Goal: Task Accomplishment & Management: Use online tool/utility

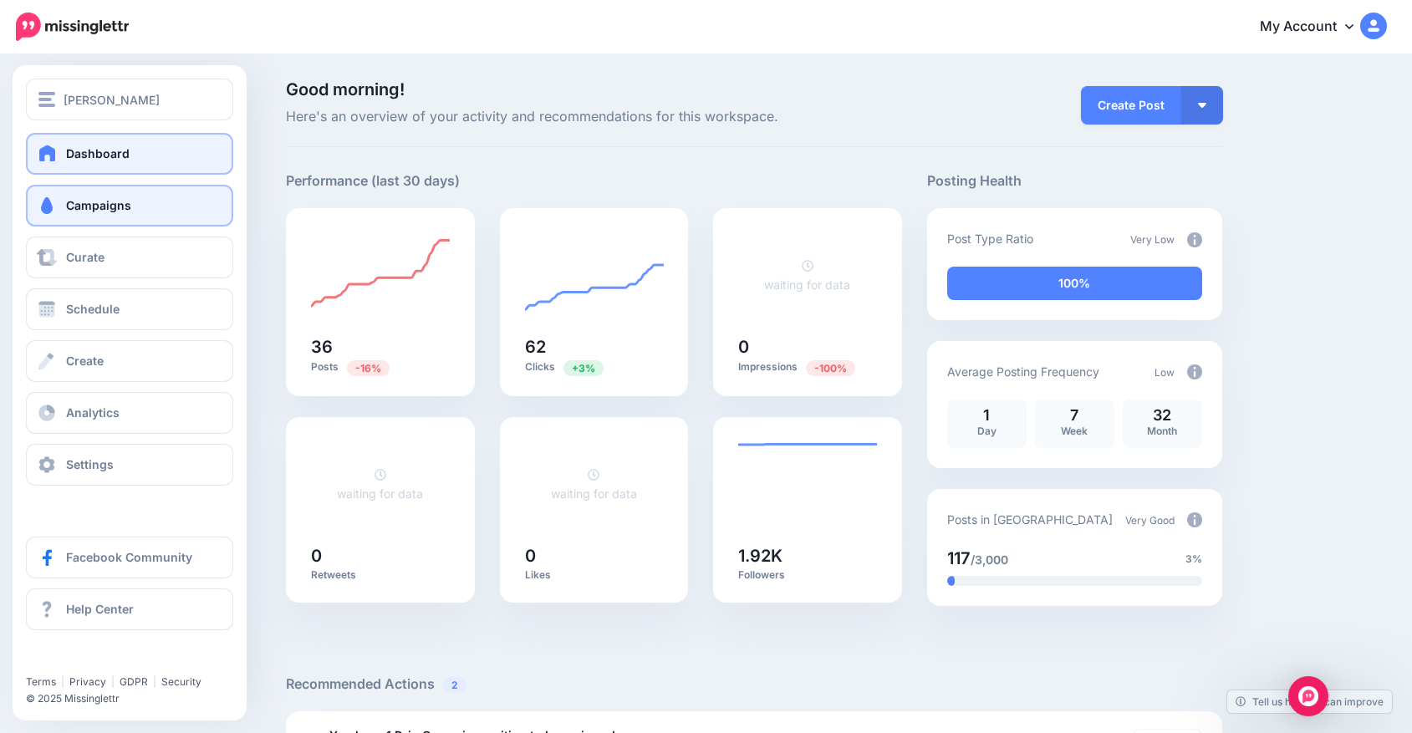
click at [73, 198] on span "Campaigns" at bounding box center [98, 205] width 65 height 14
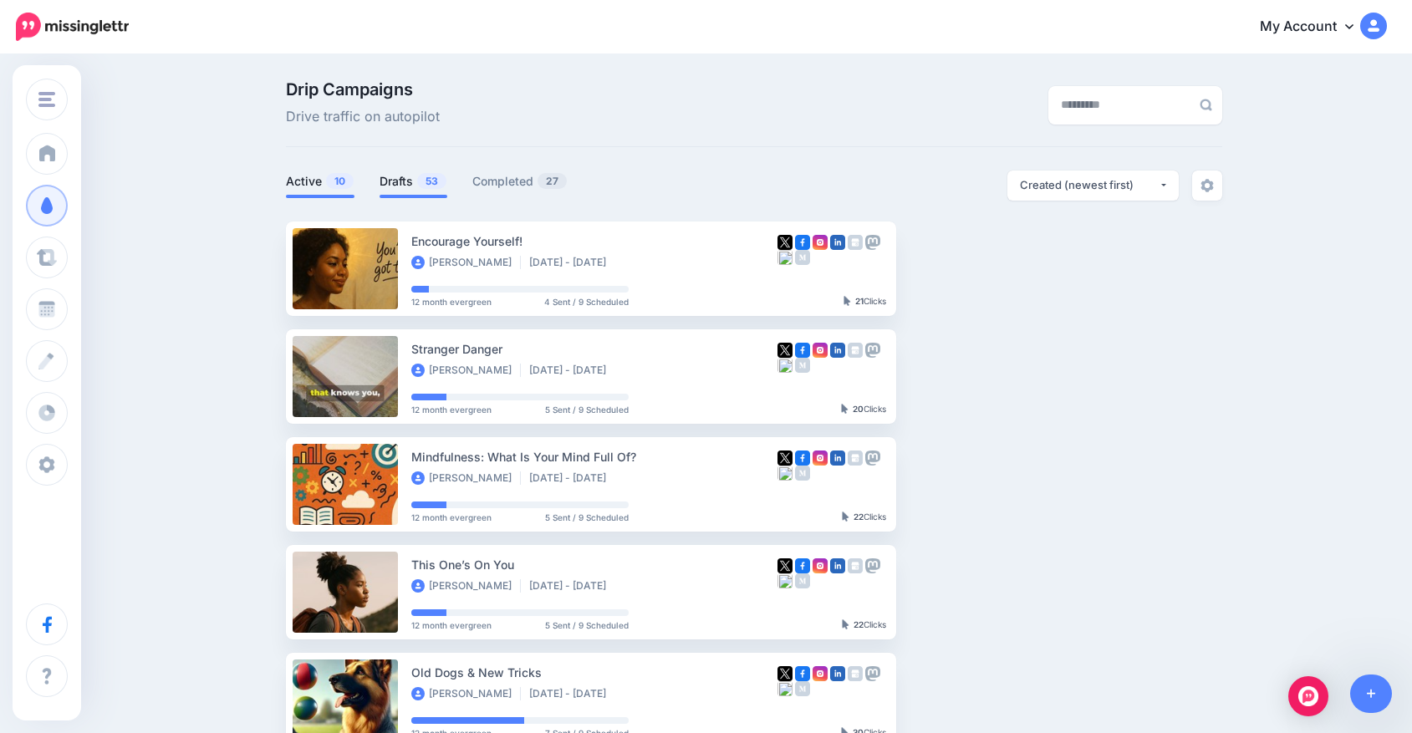
click at [427, 182] on span "53" at bounding box center [431, 181] width 29 height 16
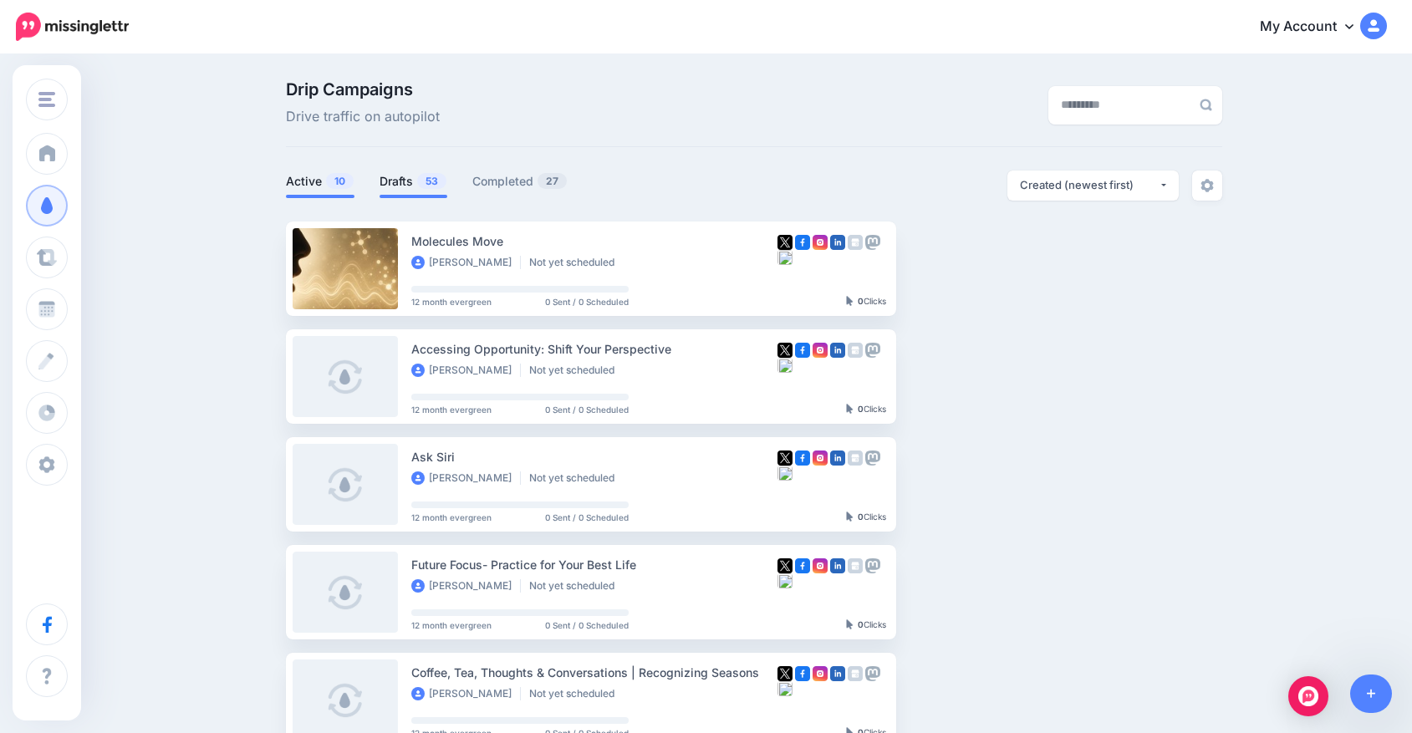
click at [335, 180] on span "10" at bounding box center [340, 181] width 28 height 16
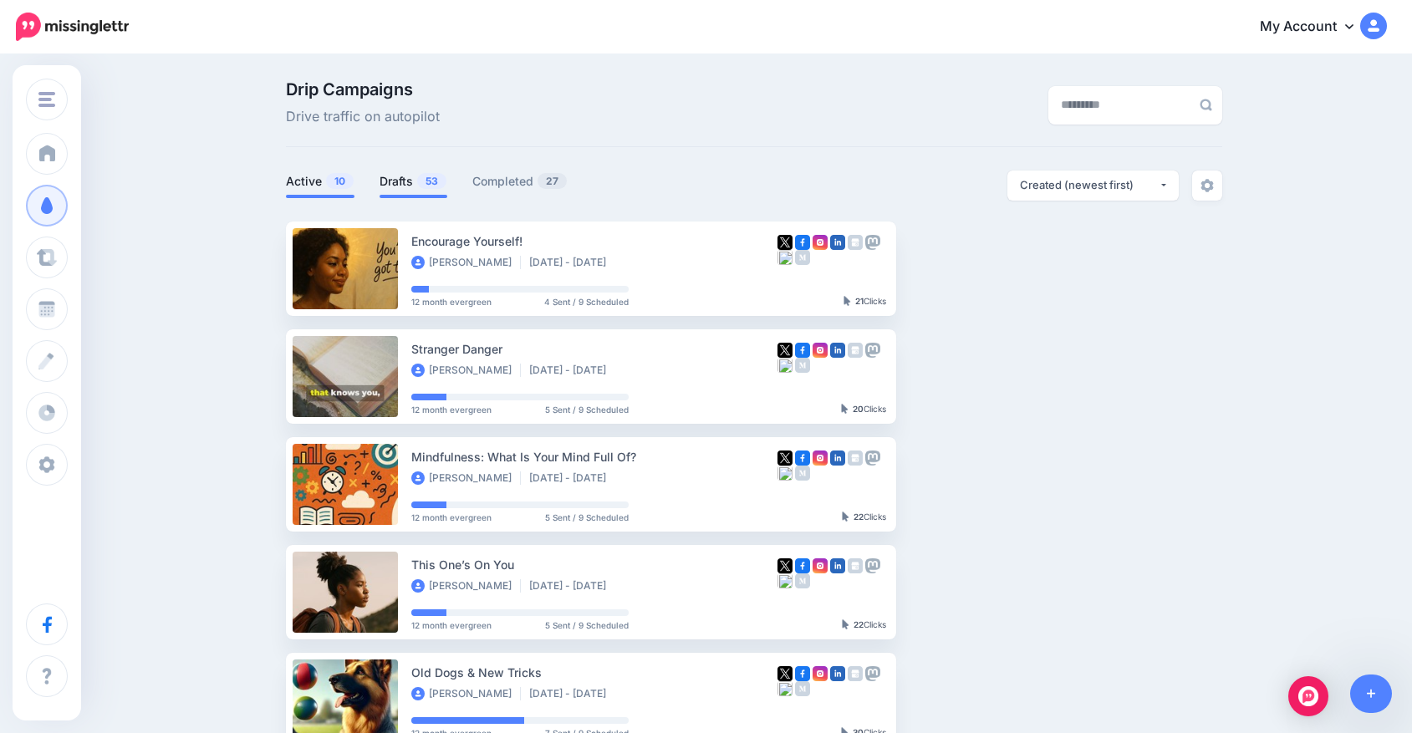
click at [396, 183] on link "Drafts 53" at bounding box center [414, 181] width 68 height 20
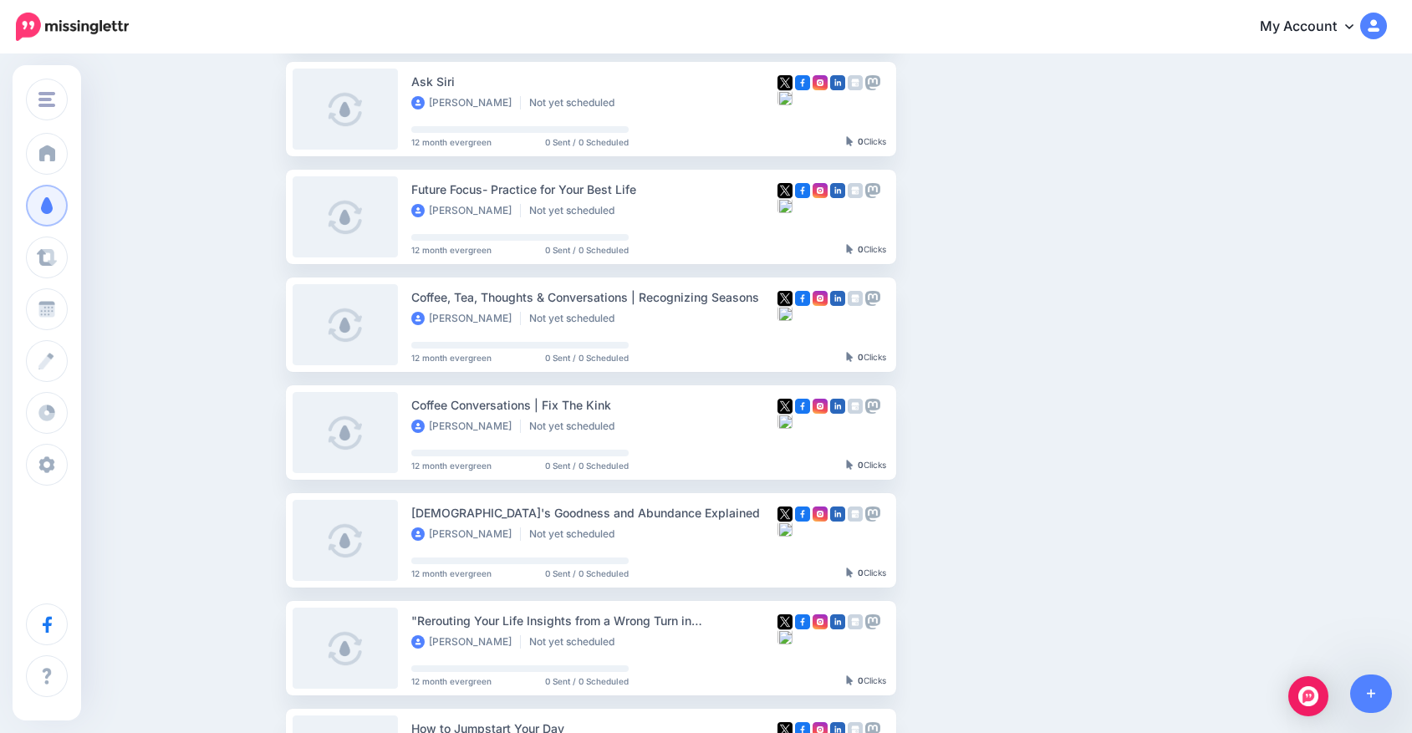
scroll to position [376, 0]
click at [450, 287] on div "Coffee, Tea, Thoughts & Conversations | Recognizing Seasons" at bounding box center [594, 296] width 366 height 19
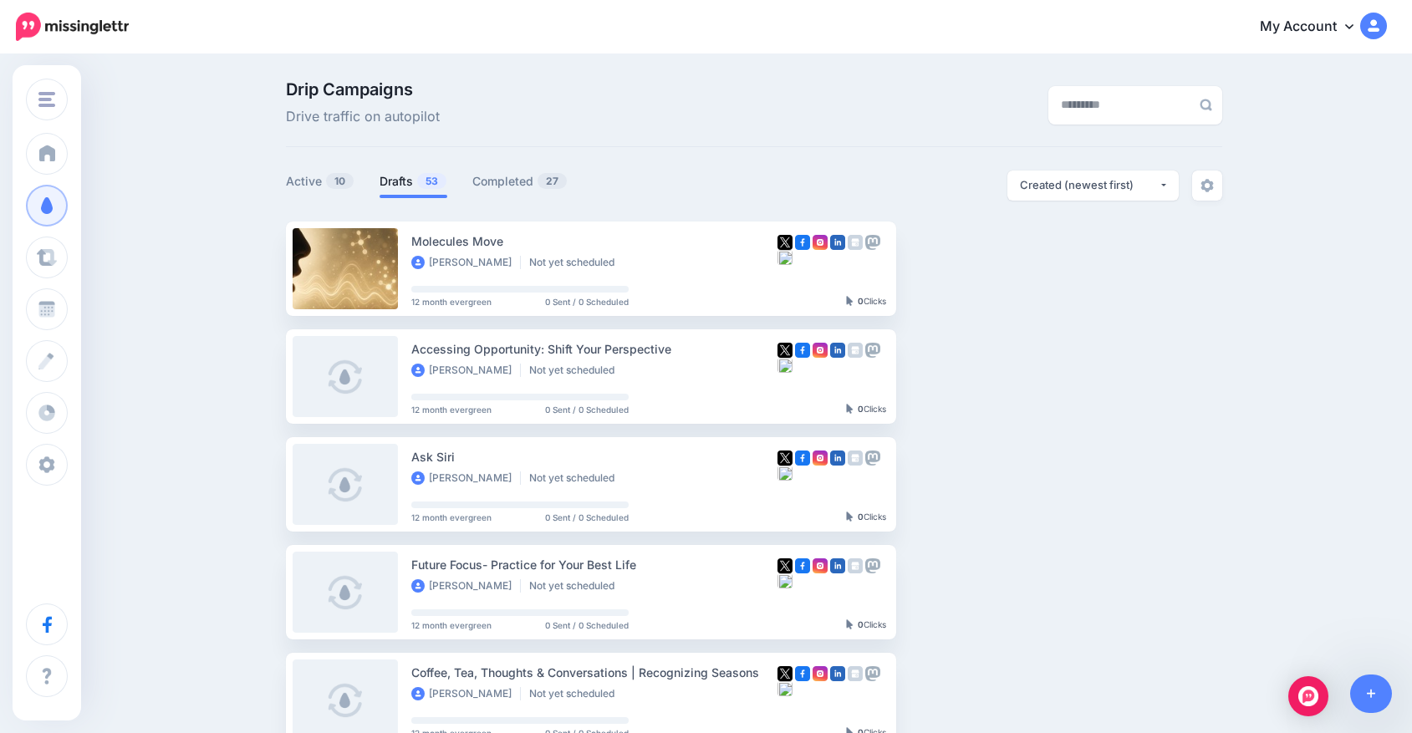
scroll to position [0, 0]
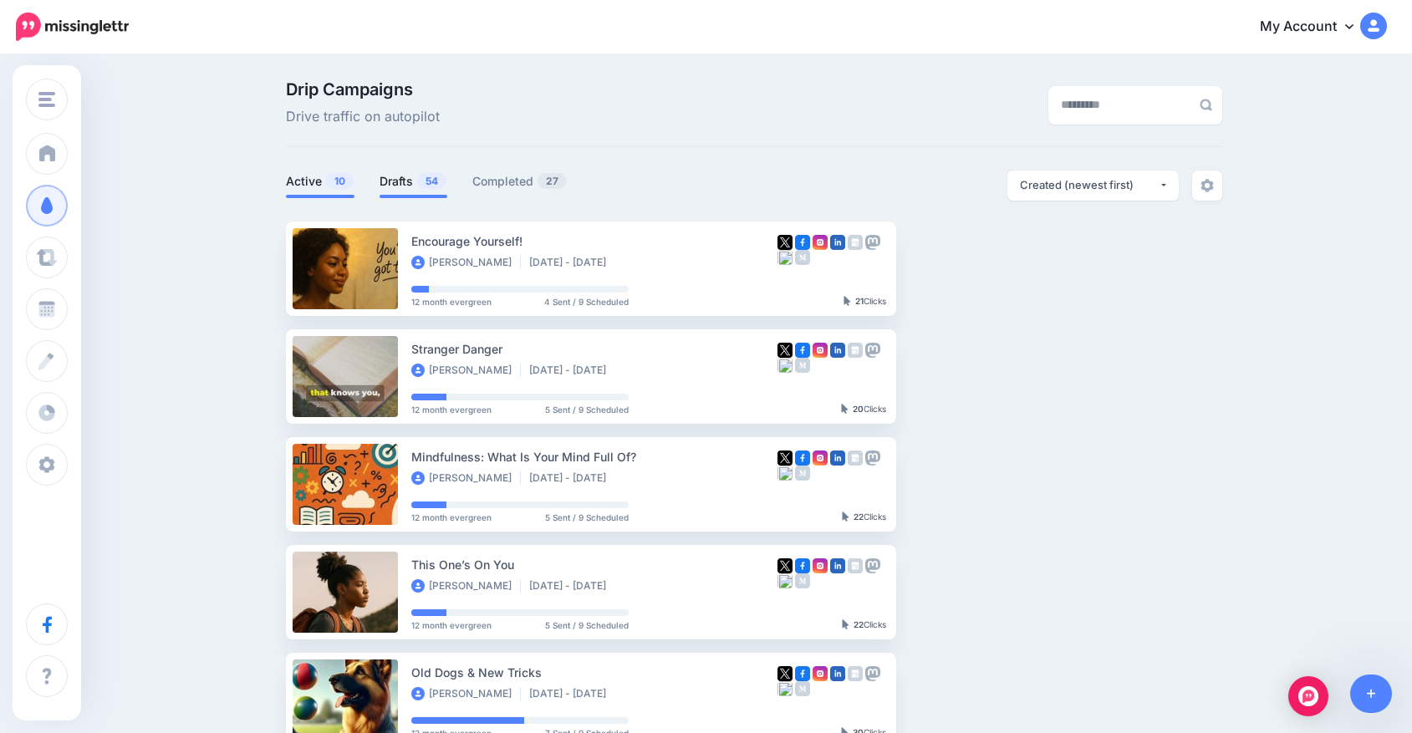
click at [433, 179] on span "54" at bounding box center [431, 181] width 29 height 16
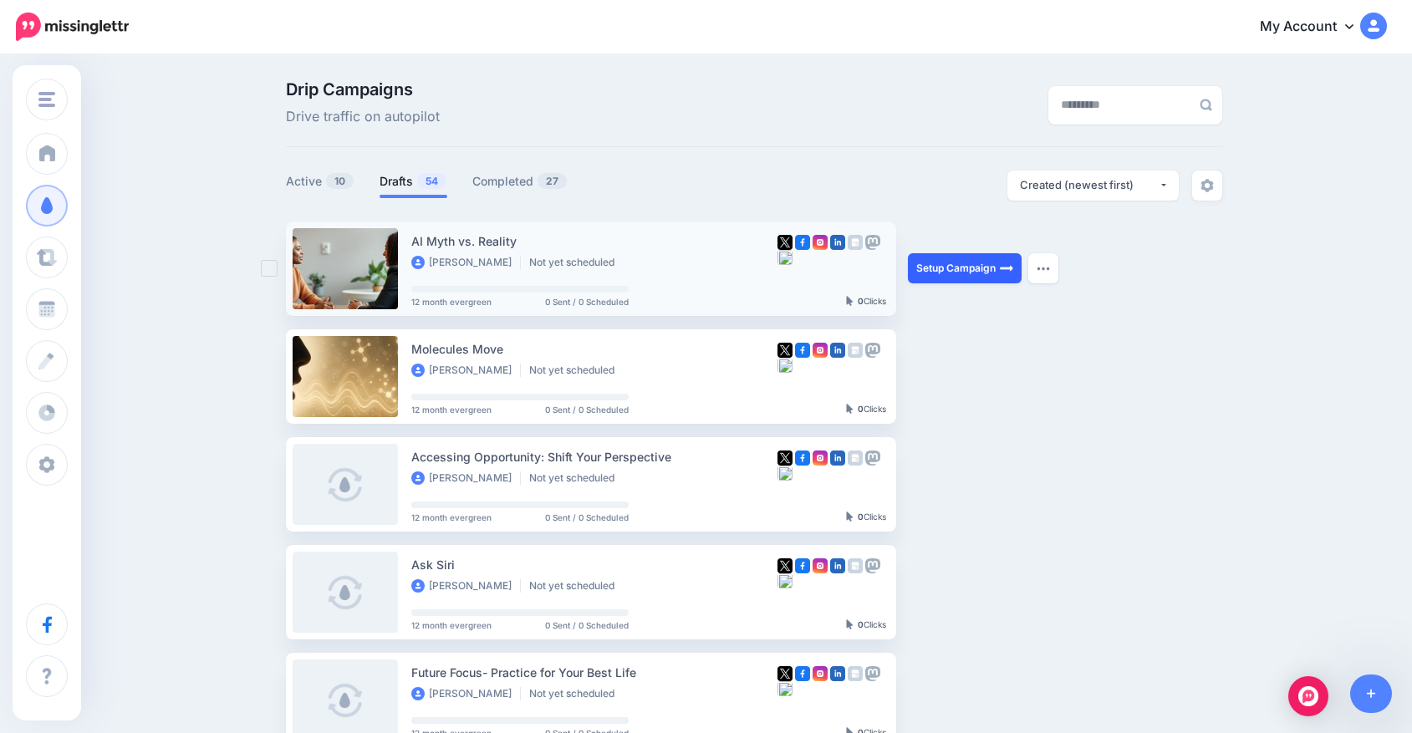
click at [943, 273] on link "Setup Campaign" at bounding box center [965, 268] width 114 height 30
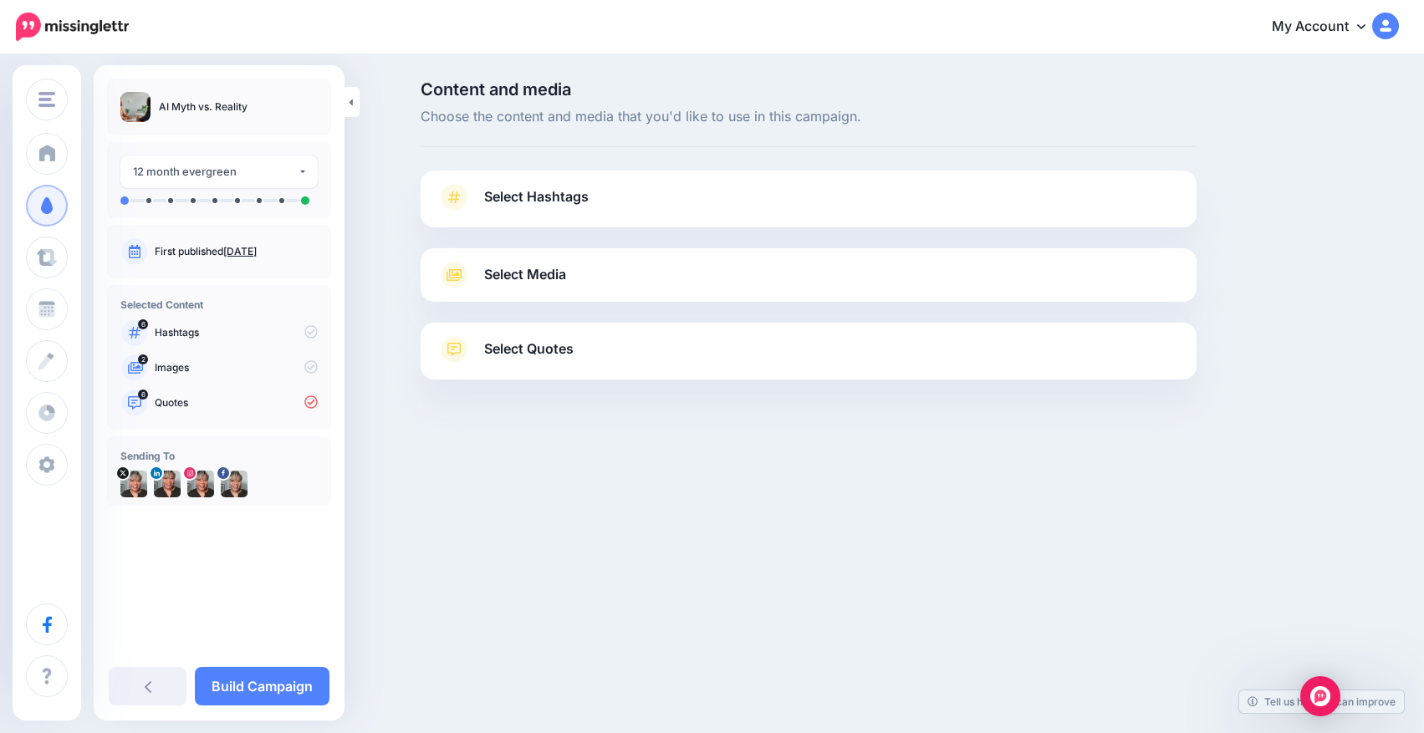
click at [569, 193] on span "Select Hashtags" at bounding box center [536, 197] width 105 height 23
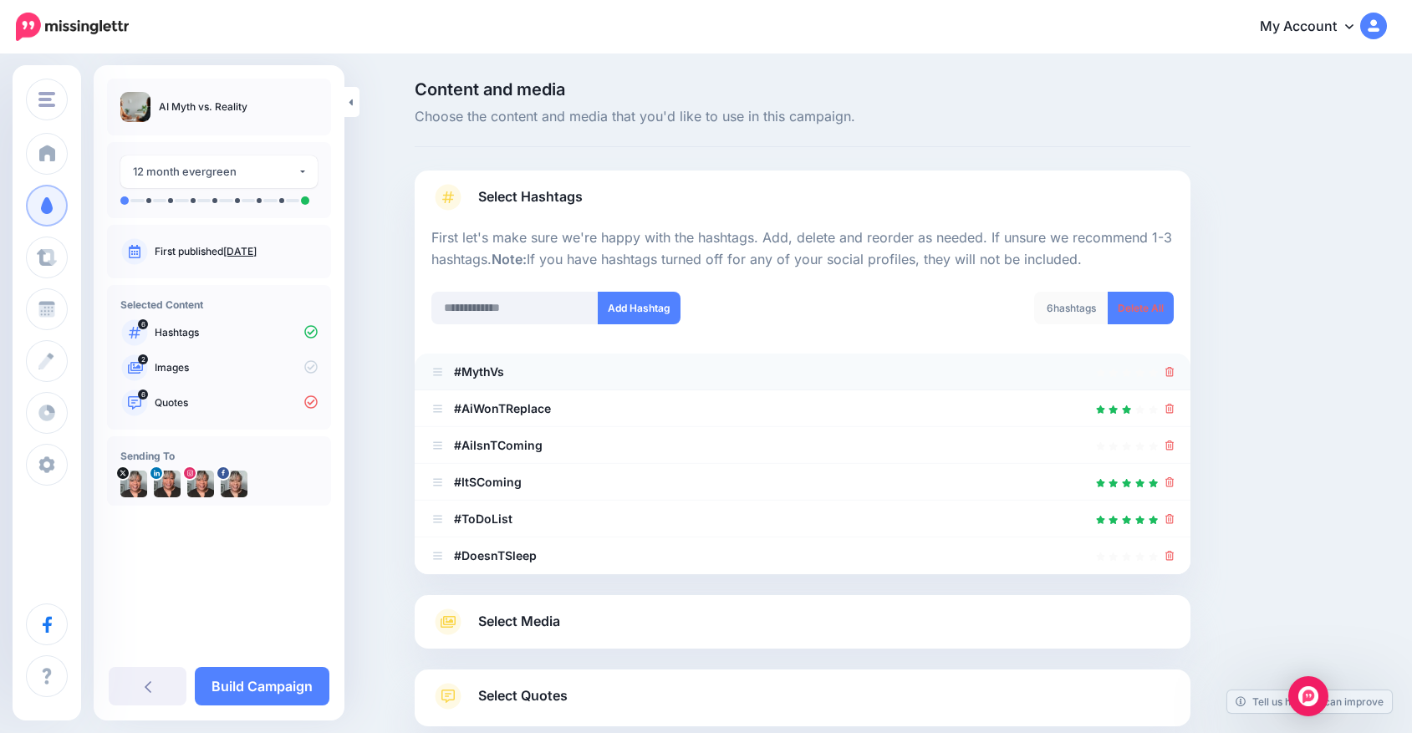
click at [566, 369] on div at bounding box center [802, 372] width 742 height 20
click at [564, 365] on div at bounding box center [802, 372] width 742 height 20
click at [538, 405] on b "#AiWonTReplace" at bounding box center [502, 408] width 97 height 14
click at [558, 405] on li "#AiWonTReplace" at bounding box center [803, 408] width 776 height 37
click at [551, 405] on b "#AiWonTReplace" at bounding box center [502, 408] width 97 height 14
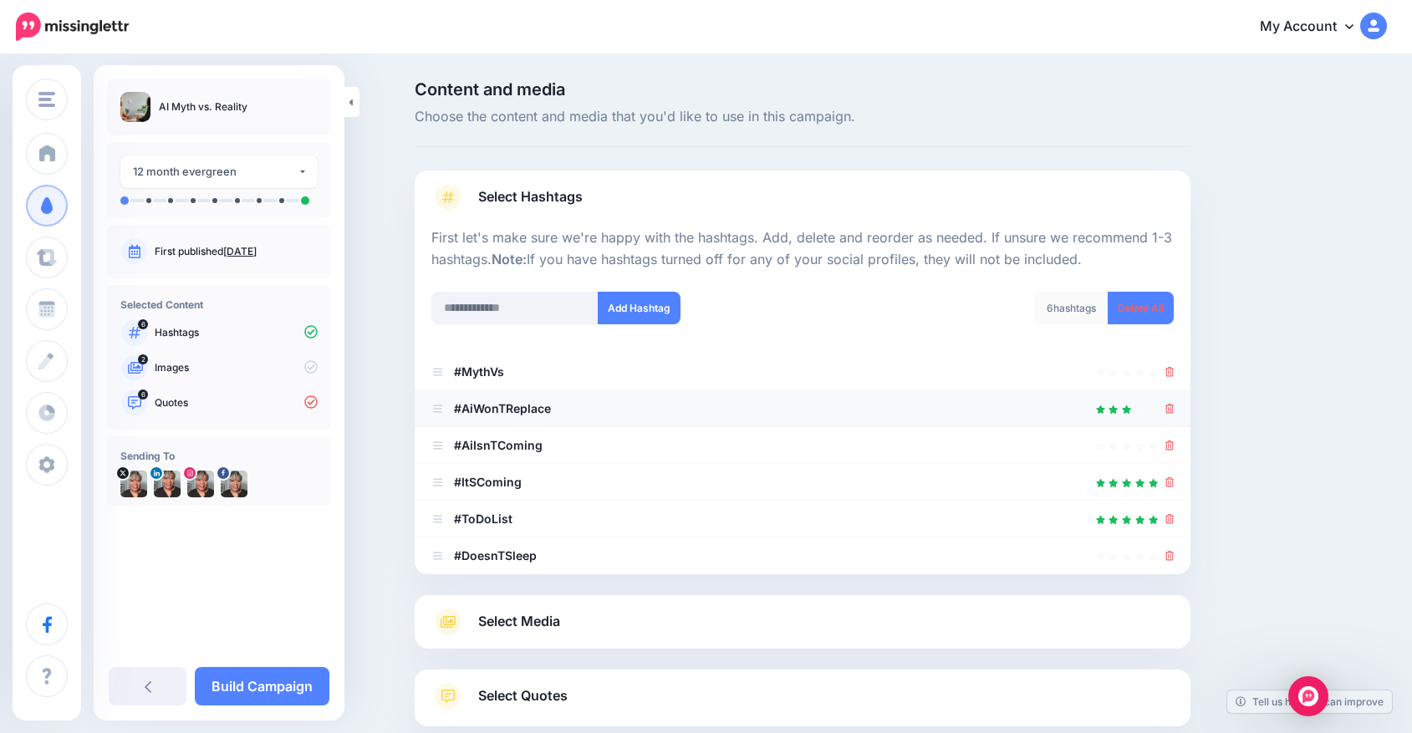
click at [551, 405] on b "#AiWonTReplace" at bounding box center [502, 408] width 97 height 14
click at [1174, 441] on icon at bounding box center [1169, 446] width 9 height 10
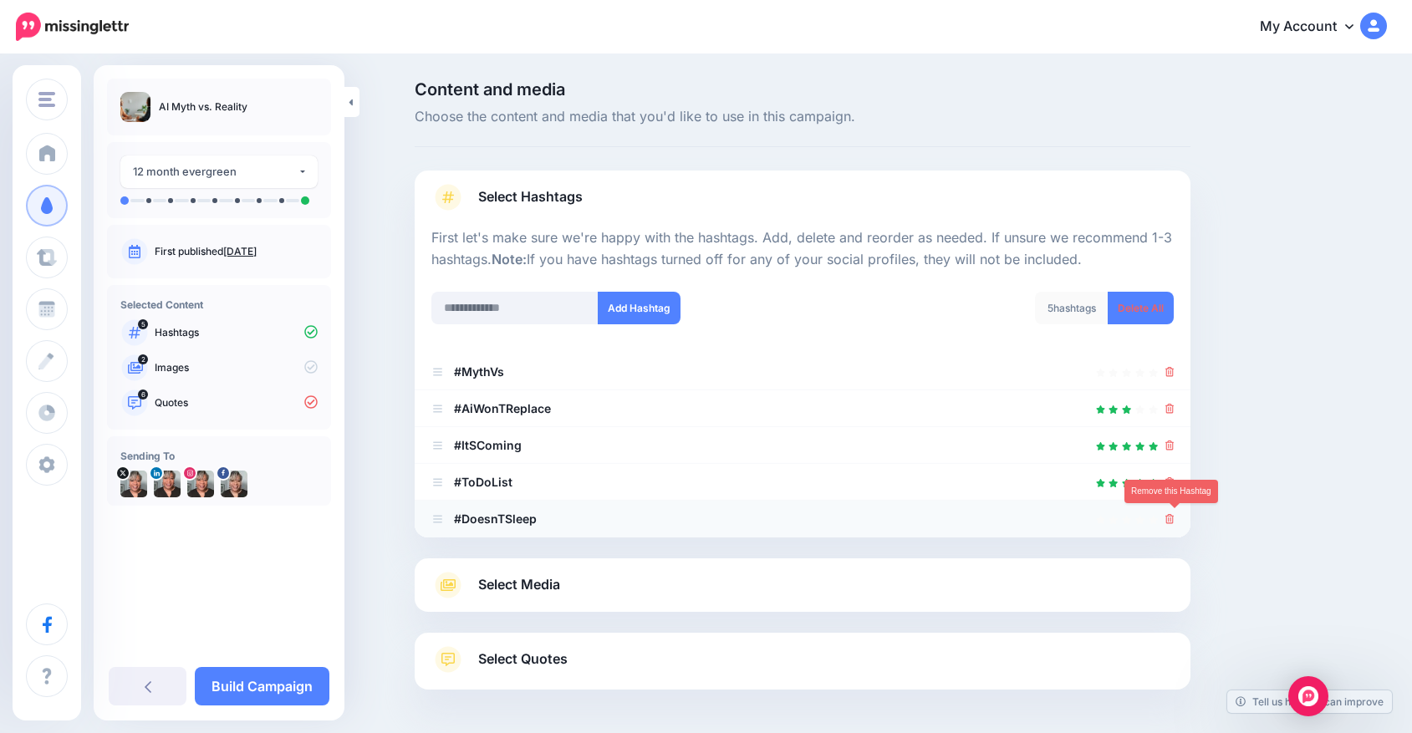
click at [1174, 512] on link at bounding box center [1169, 519] width 9 height 14
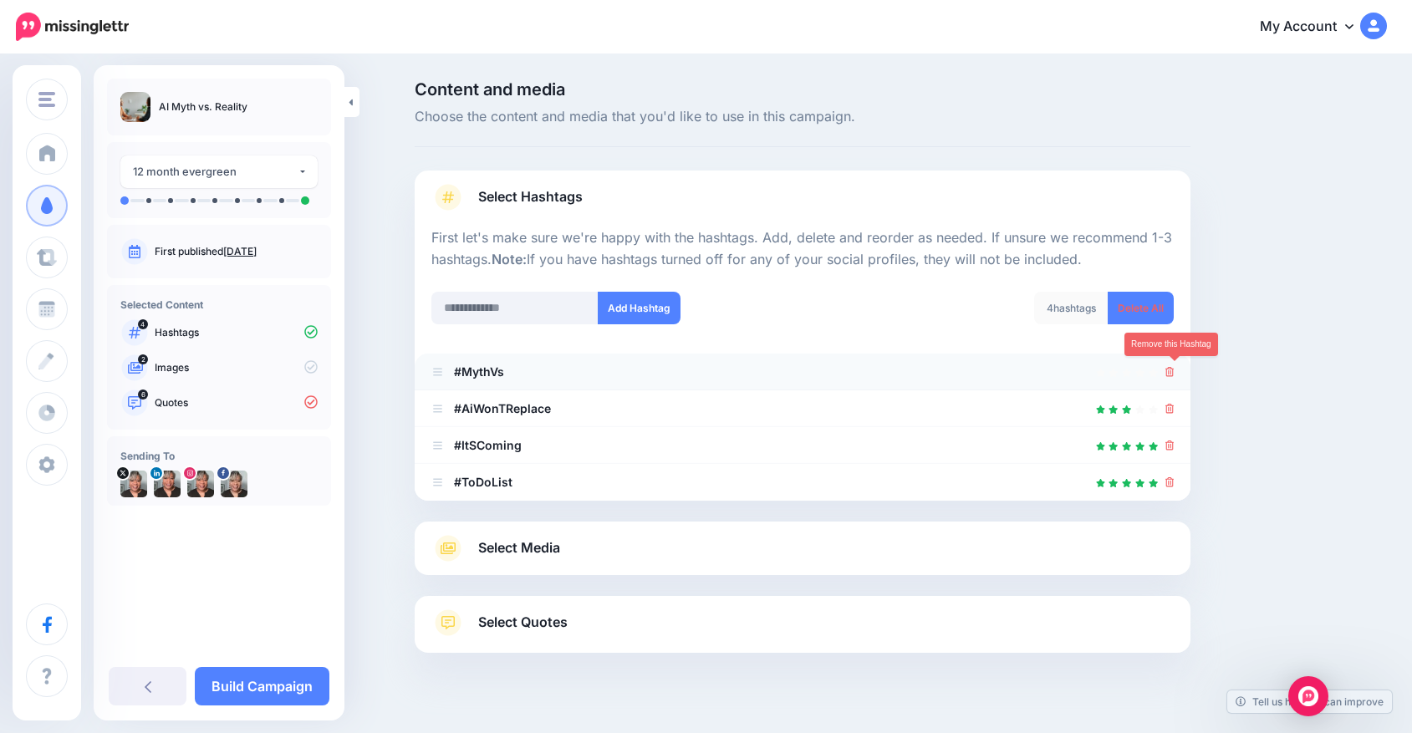
click at [1174, 368] on icon at bounding box center [1169, 372] width 9 height 10
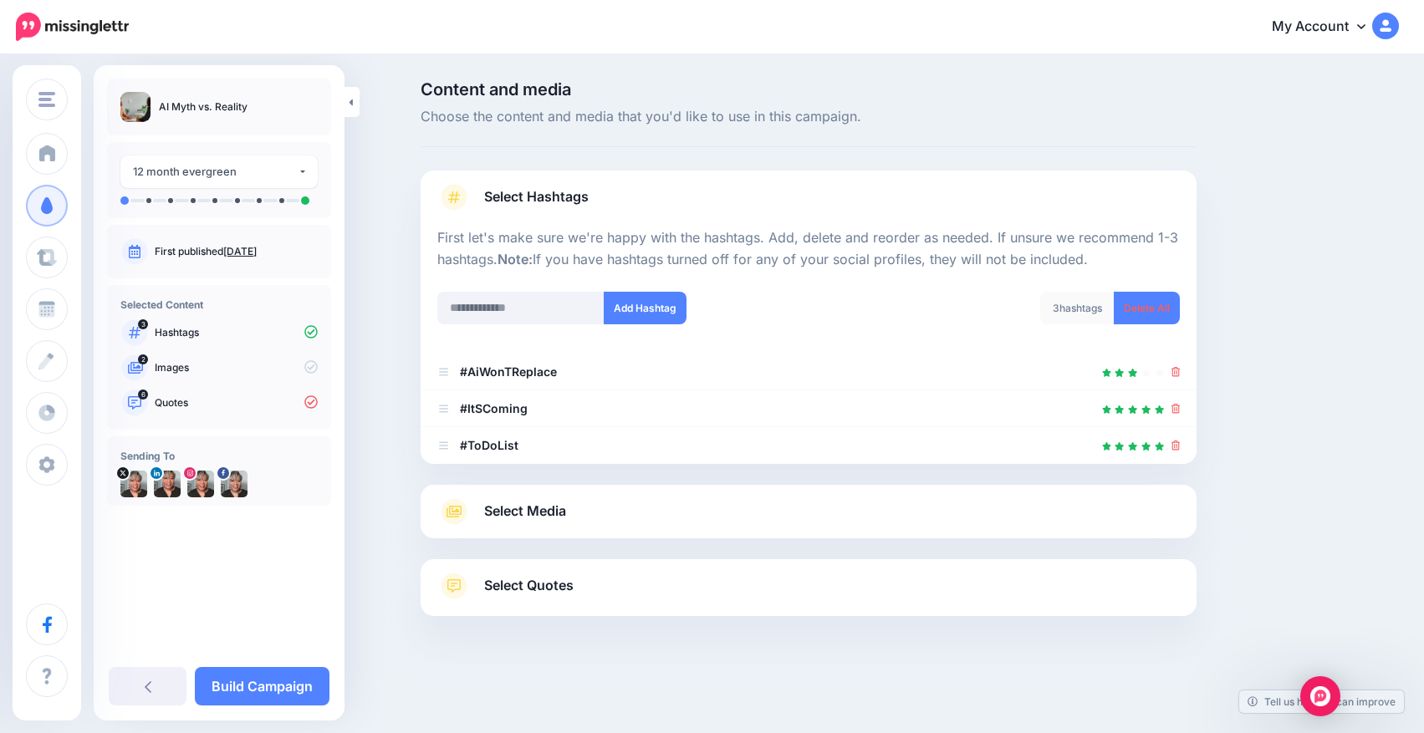
click at [961, 498] on link "Select Media" at bounding box center [808, 511] width 742 height 27
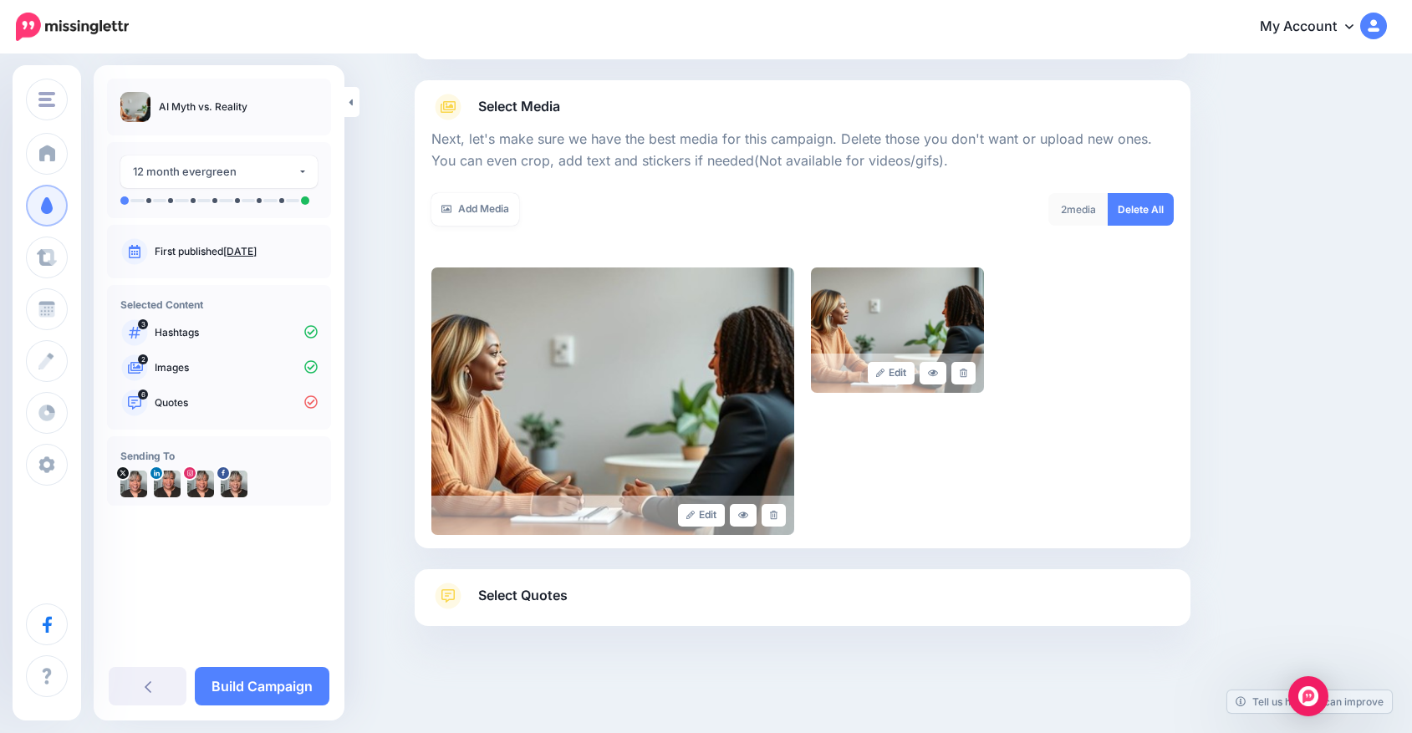
scroll to position [167, 0]
click at [556, 595] on span "Select Quotes" at bounding box center [522, 596] width 89 height 23
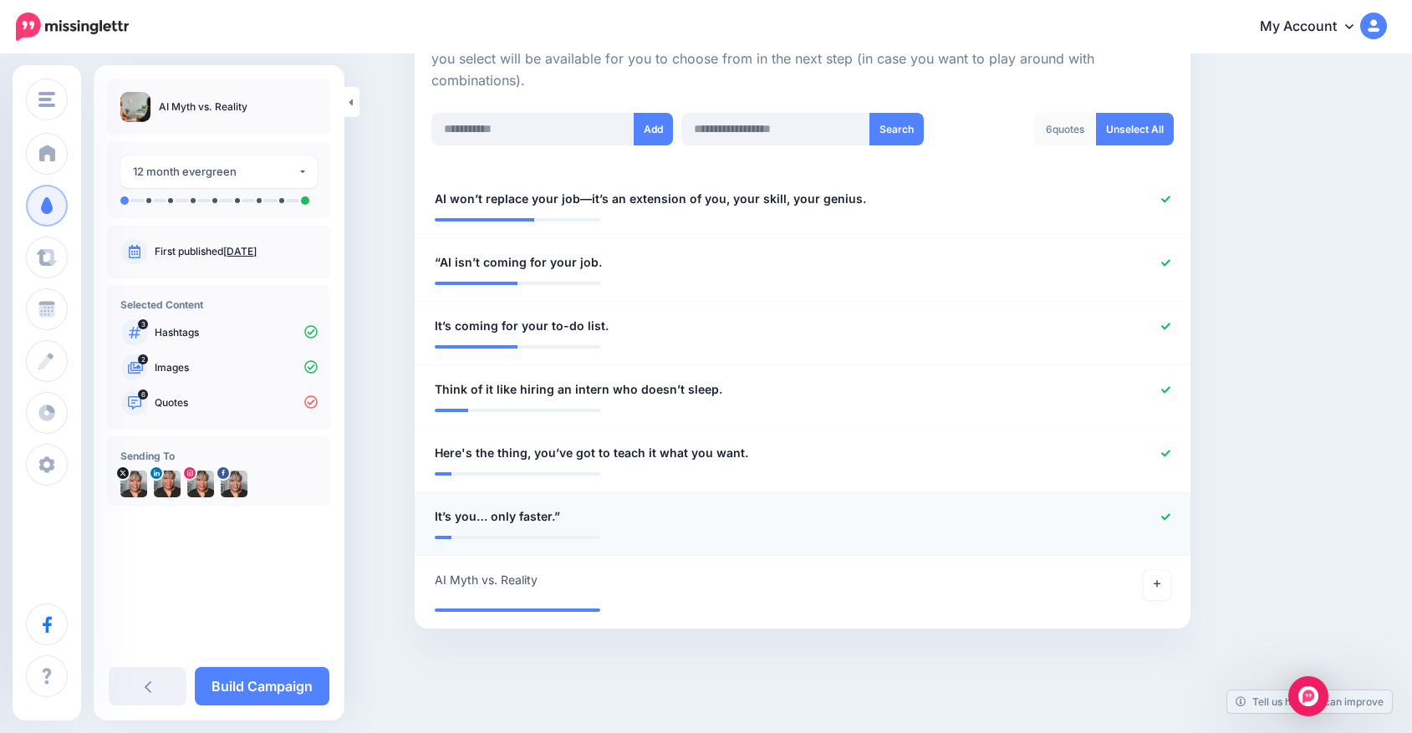
scroll to position [409, 0]
click at [1152, 577] on link at bounding box center [1157, 586] width 27 height 30
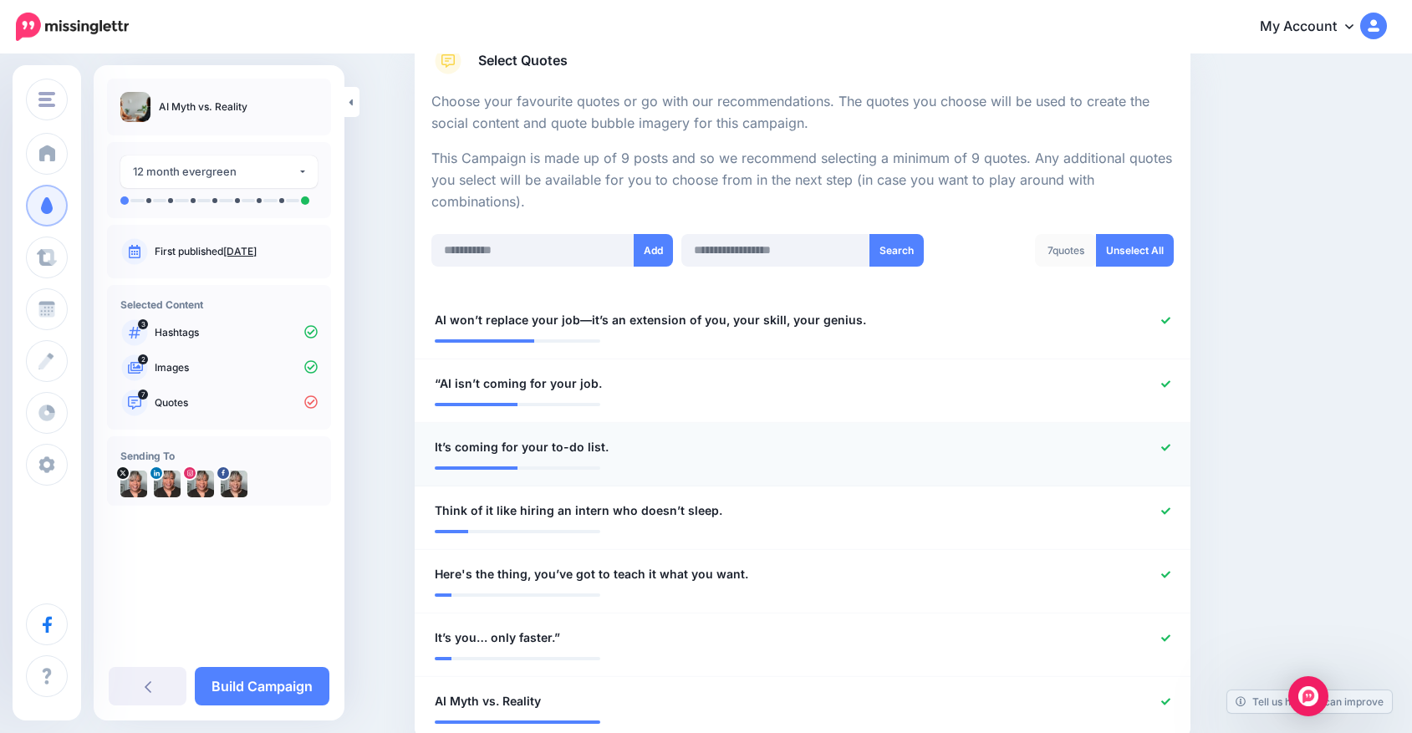
scroll to position [290, 0]
click at [584, 244] on input "text" at bounding box center [532, 248] width 203 height 33
paste input "**********"
type input "**********"
click at [654, 248] on button "Add" at bounding box center [653, 248] width 39 height 33
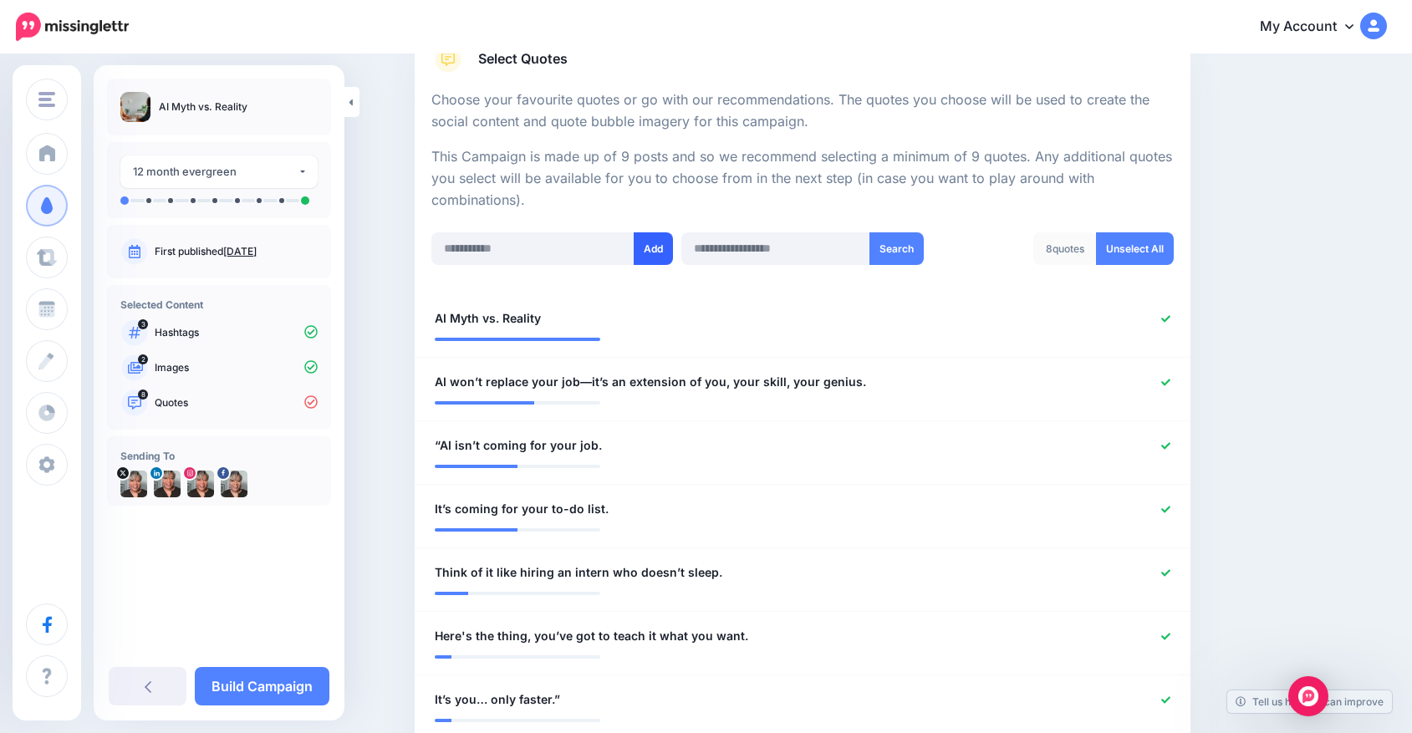
scroll to position [463, 0]
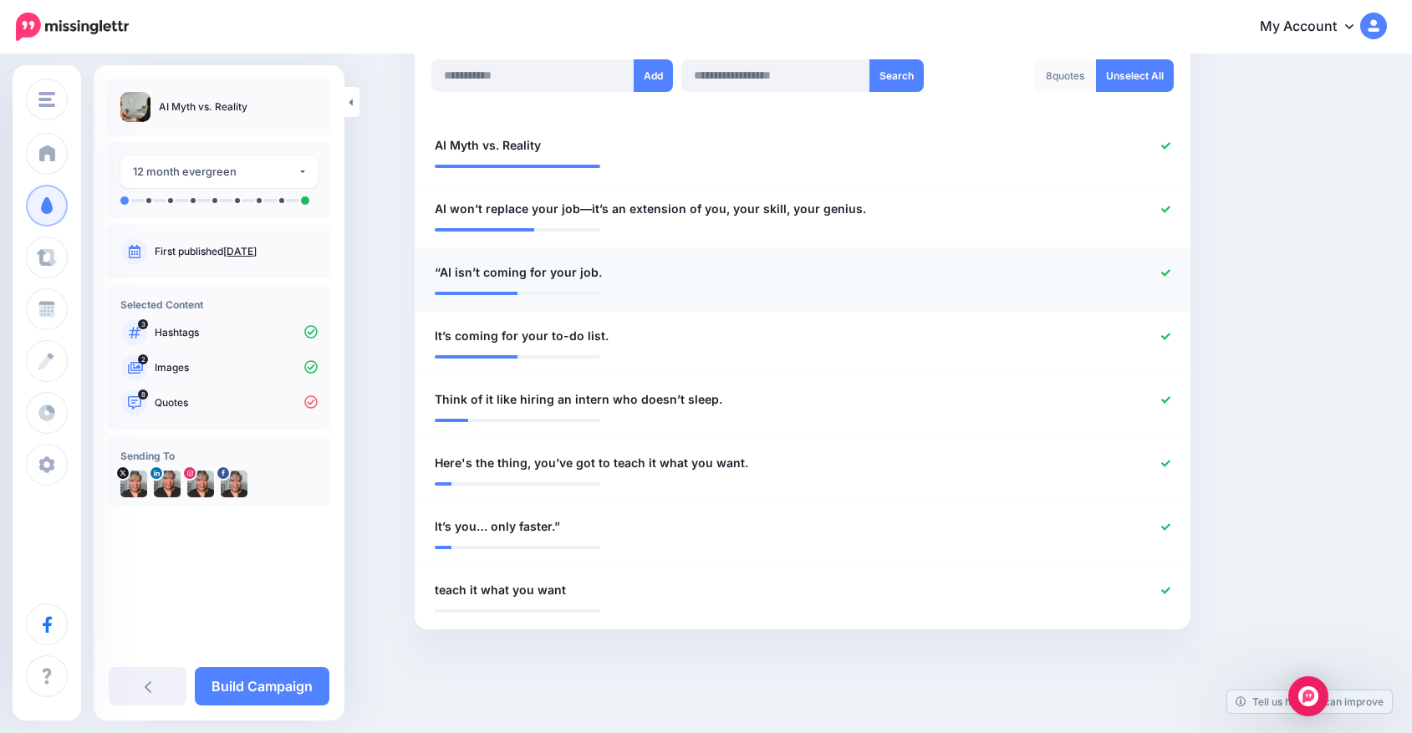
click at [653, 248] on li "**********" at bounding box center [803, 280] width 776 height 64
click at [652, 248] on li "**********" at bounding box center [803, 280] width 776 height 64
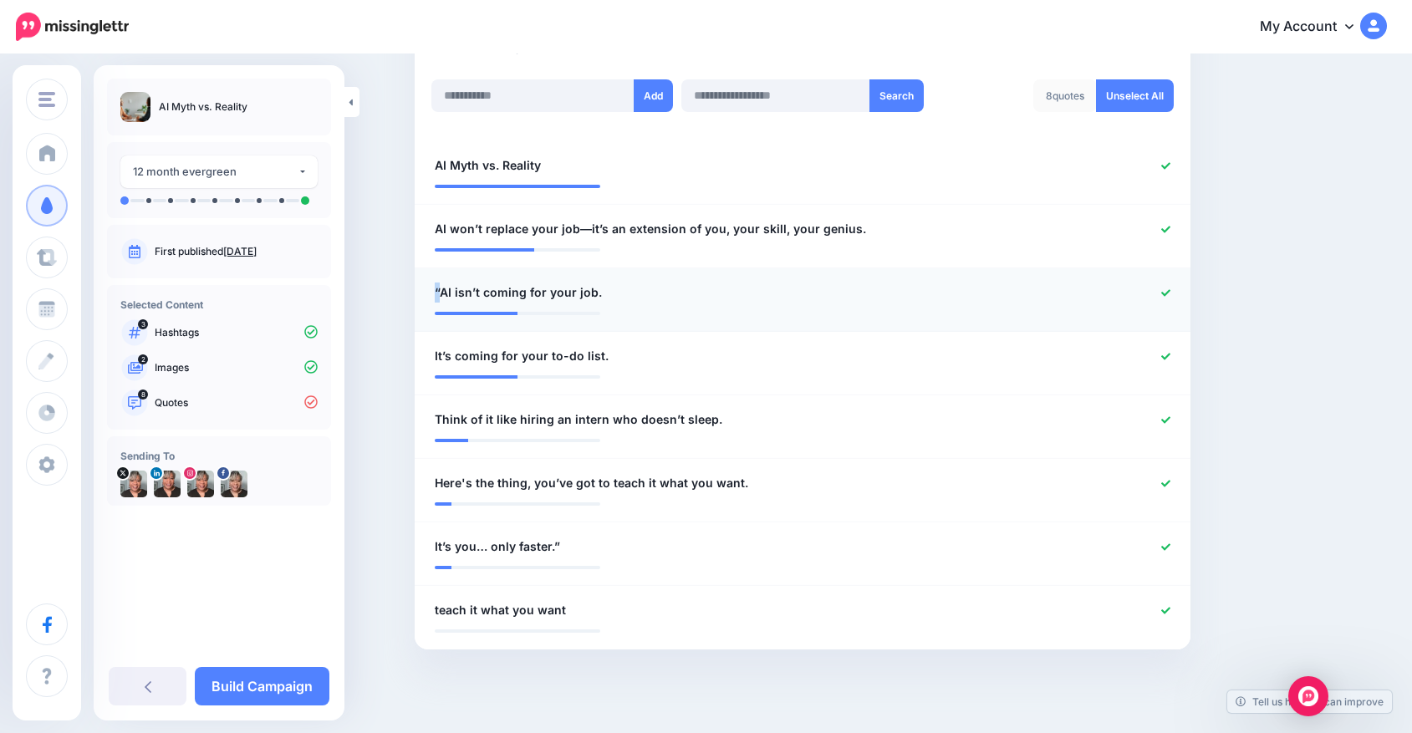
scroll to position [438, 0]
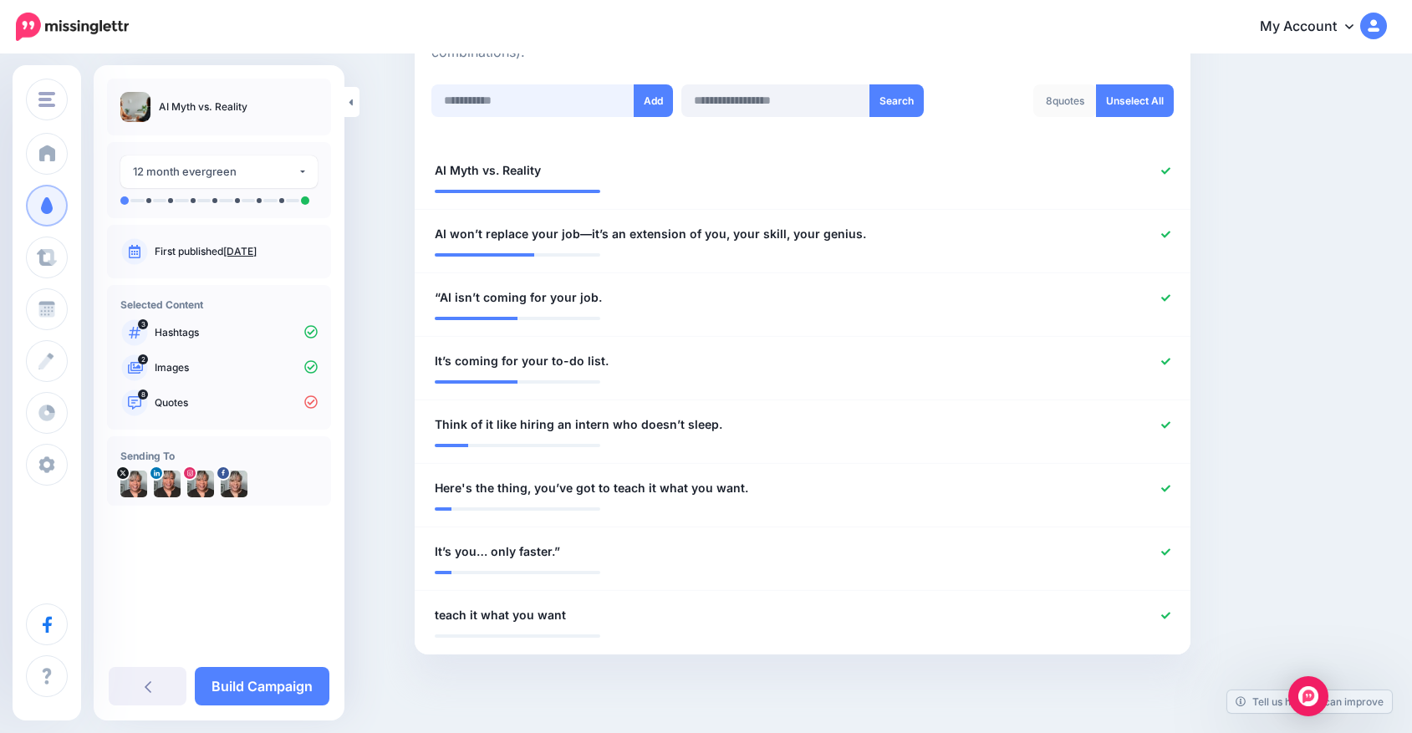
click at [561, 107] on input "text" at bounding box center [532, 100] width 203 height 33
paste input "**********"
drag, startPoint x: 574, startPoint y: 95, endPoint x: 599, endPoint y: 94, distance: 24.3
click at [599, 94] on input "**********" at bounding box center [532, 100] width 203 height 33
type input "**********"
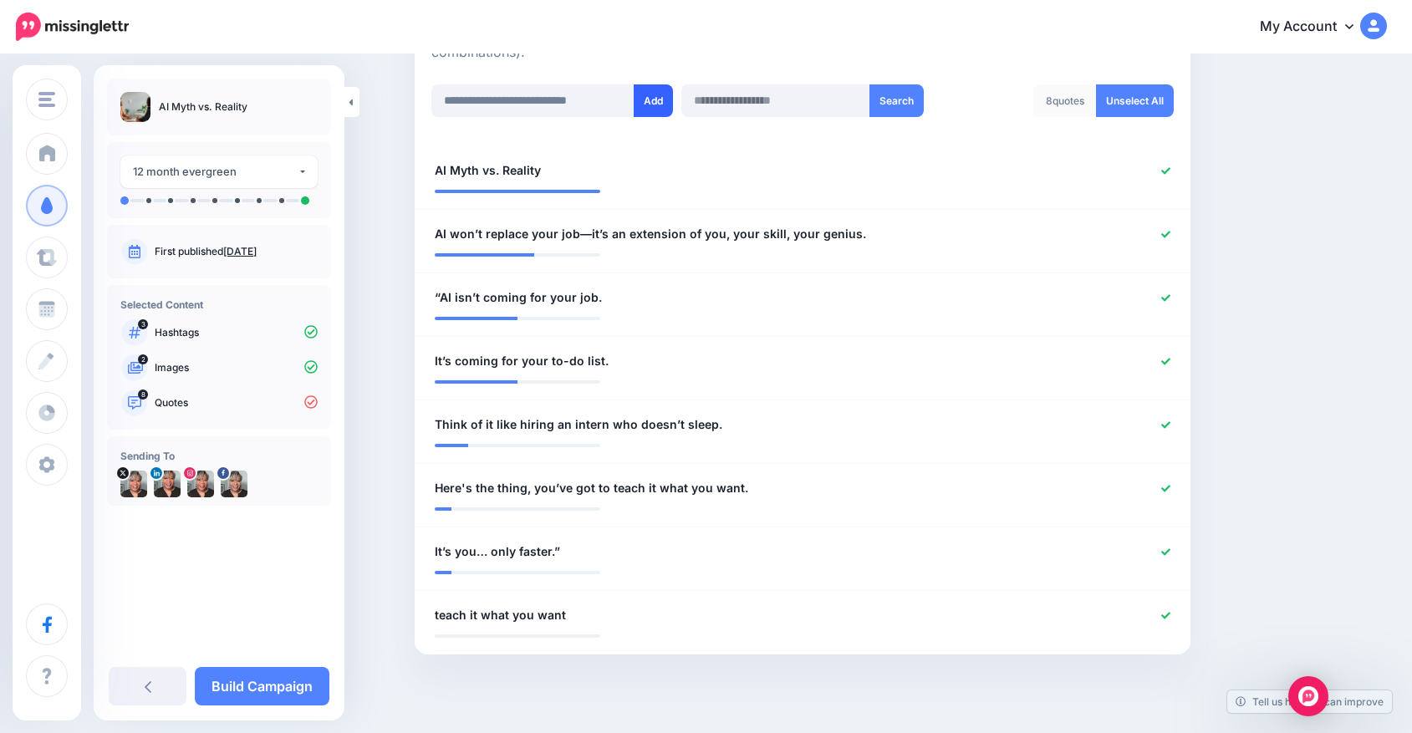
drag, startPoint x: 599, startPoint y: 94, endPoint x: 655, endPoint y: 93, distance: 56.0
click at [655, 93] on button "Add" at bounding box center [653, 100] width 39 height 33
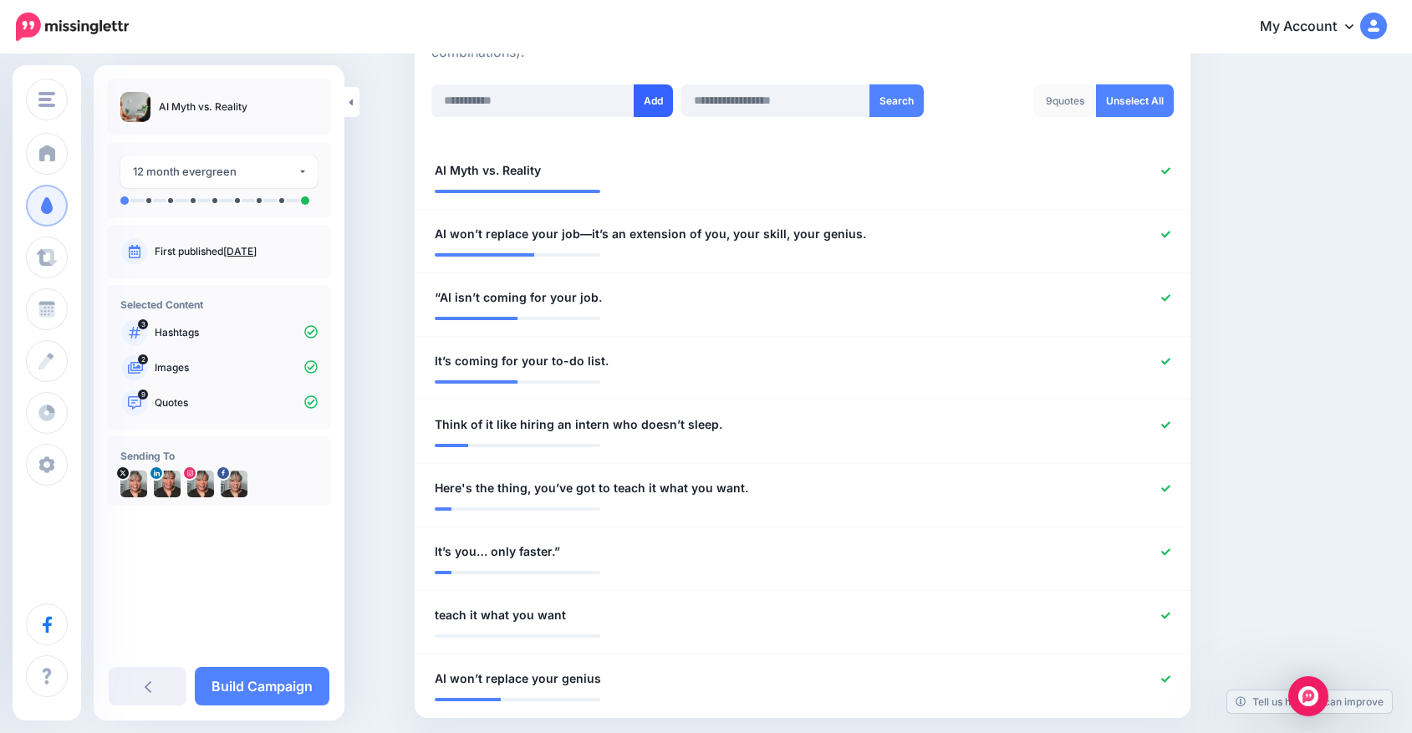
scroll to position [527, 0]
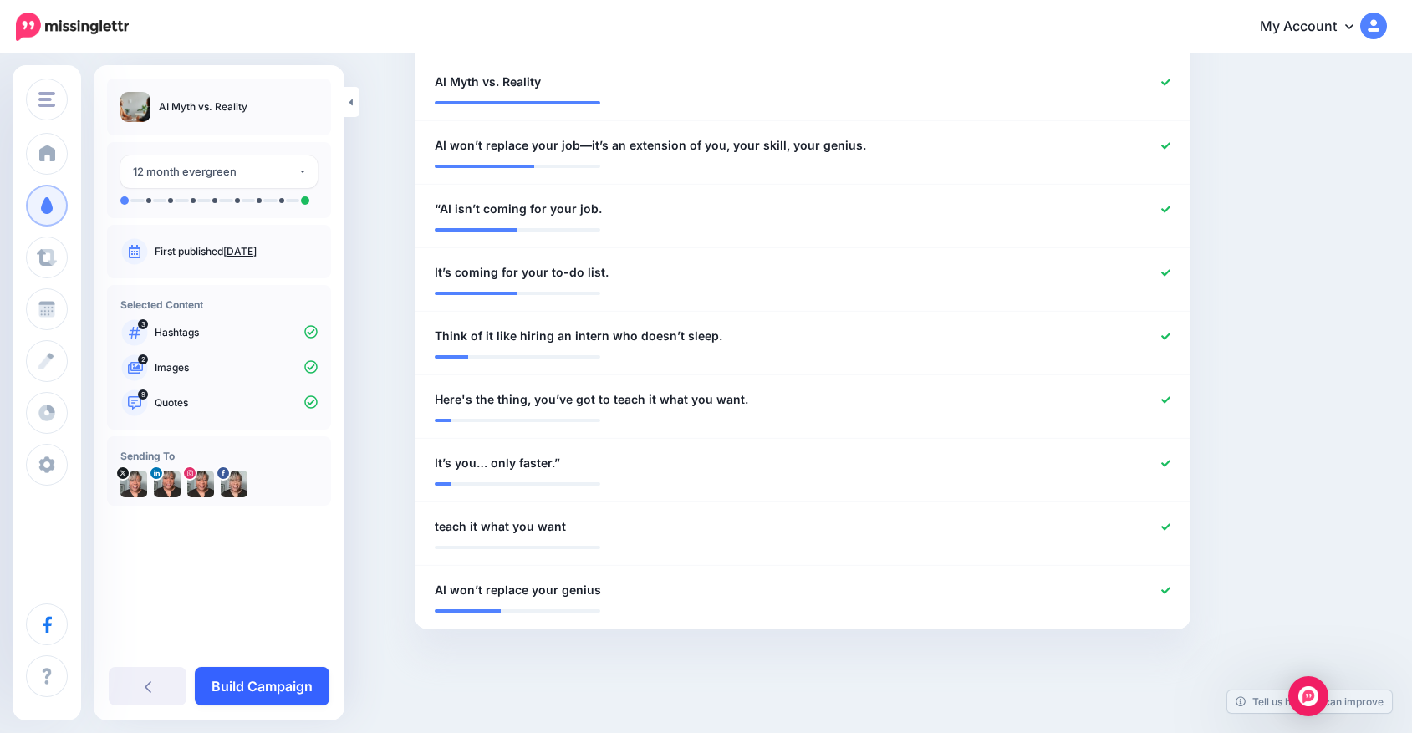
click at [274, 679] on link "Build Campaign" at bounding box center [262, 686] width 135 height 38
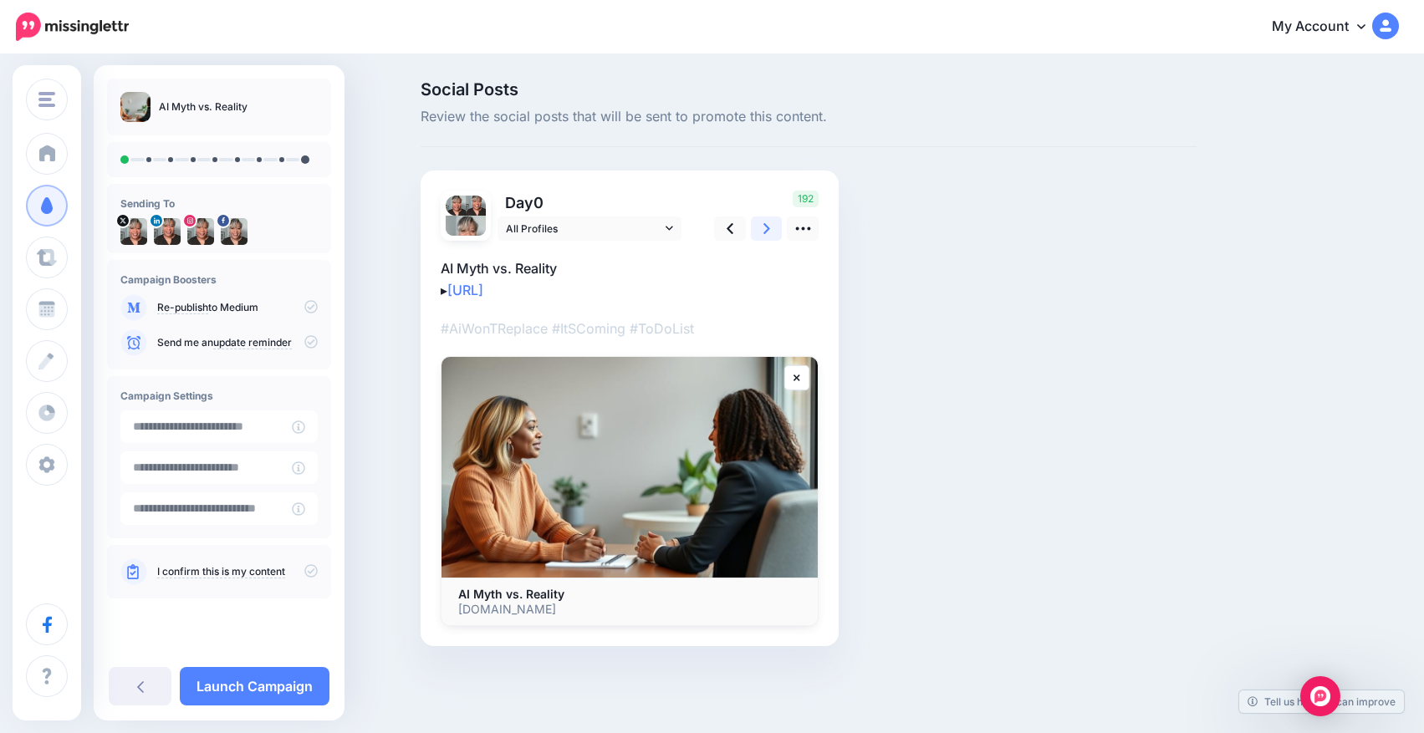
click at [757, 234] on link at bounding box center [767, 229] width 32 height 24
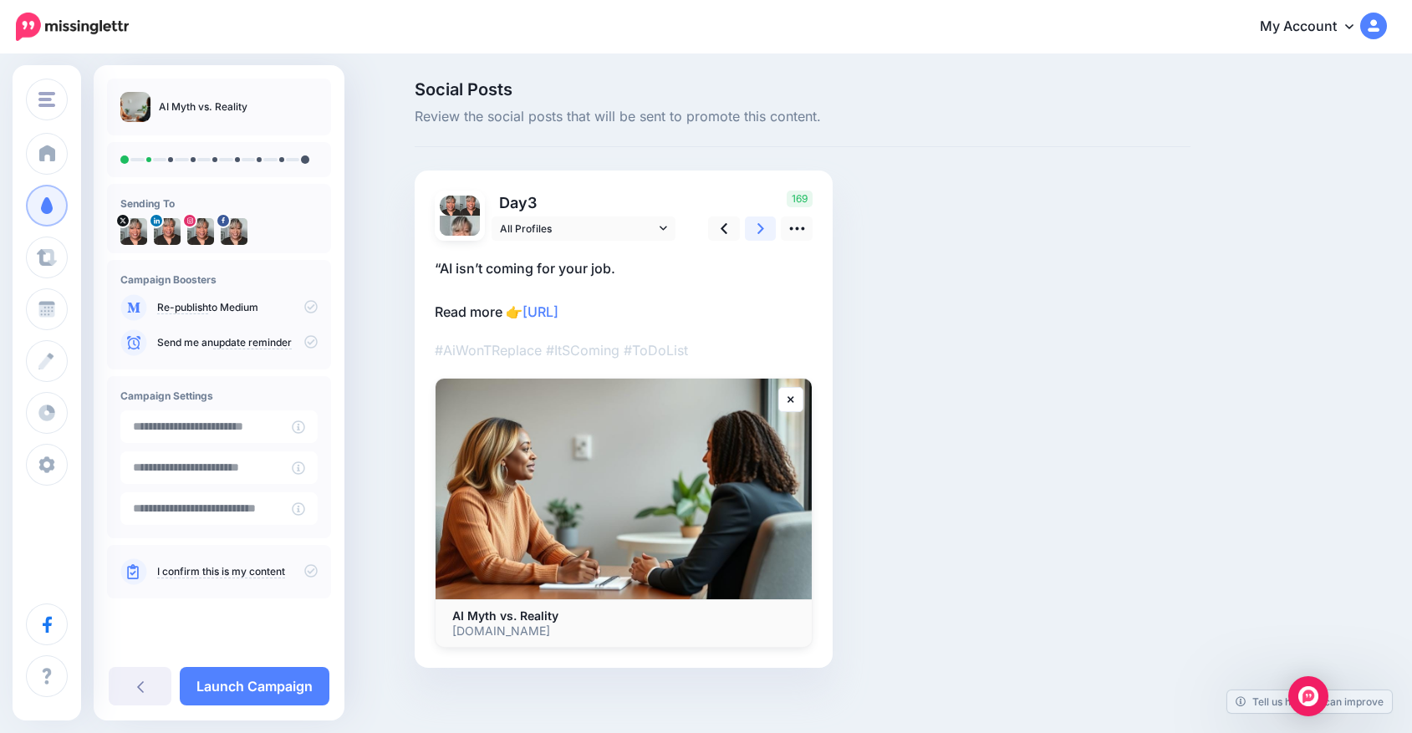
click at [757, 234] on link at bounding box center [761, 229] width 32 height 24
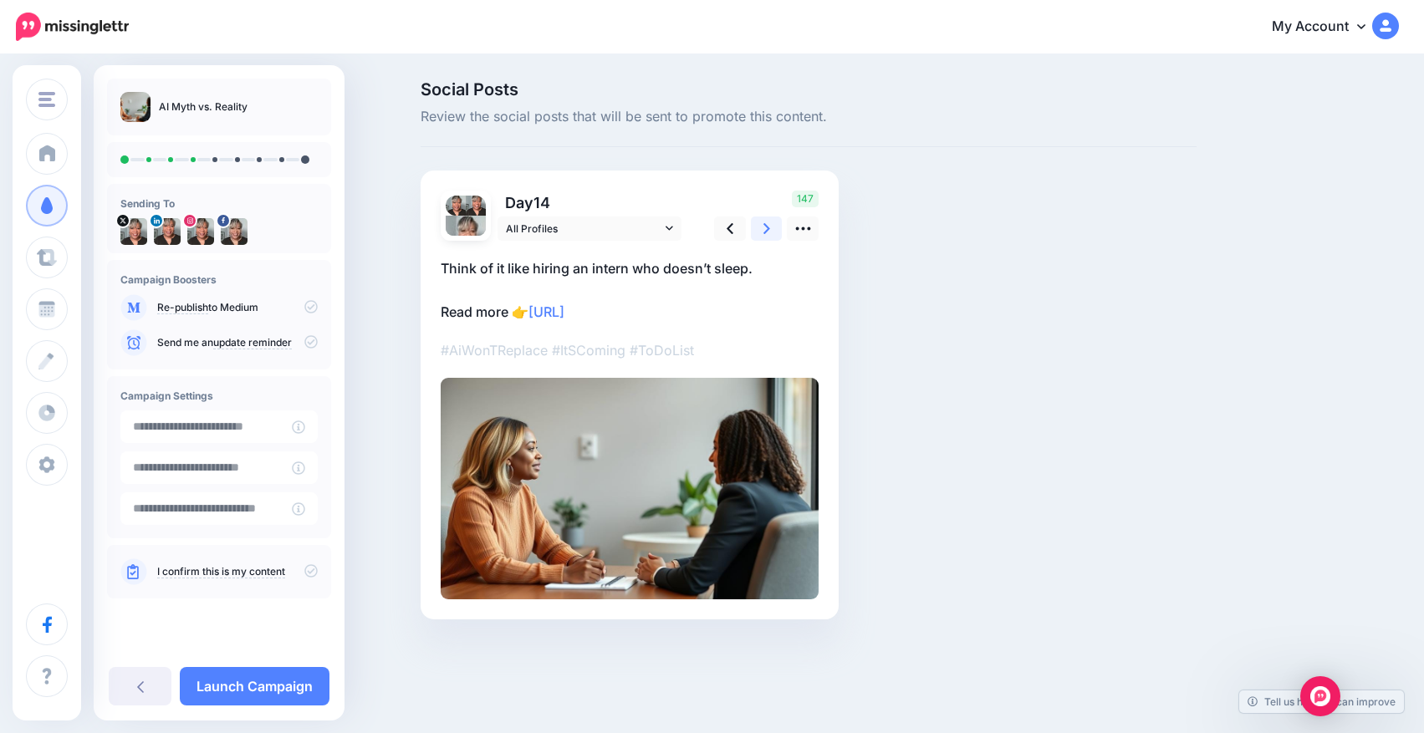
click at [757, 234] on link at bounding box center [767, 229] width 32 height 24
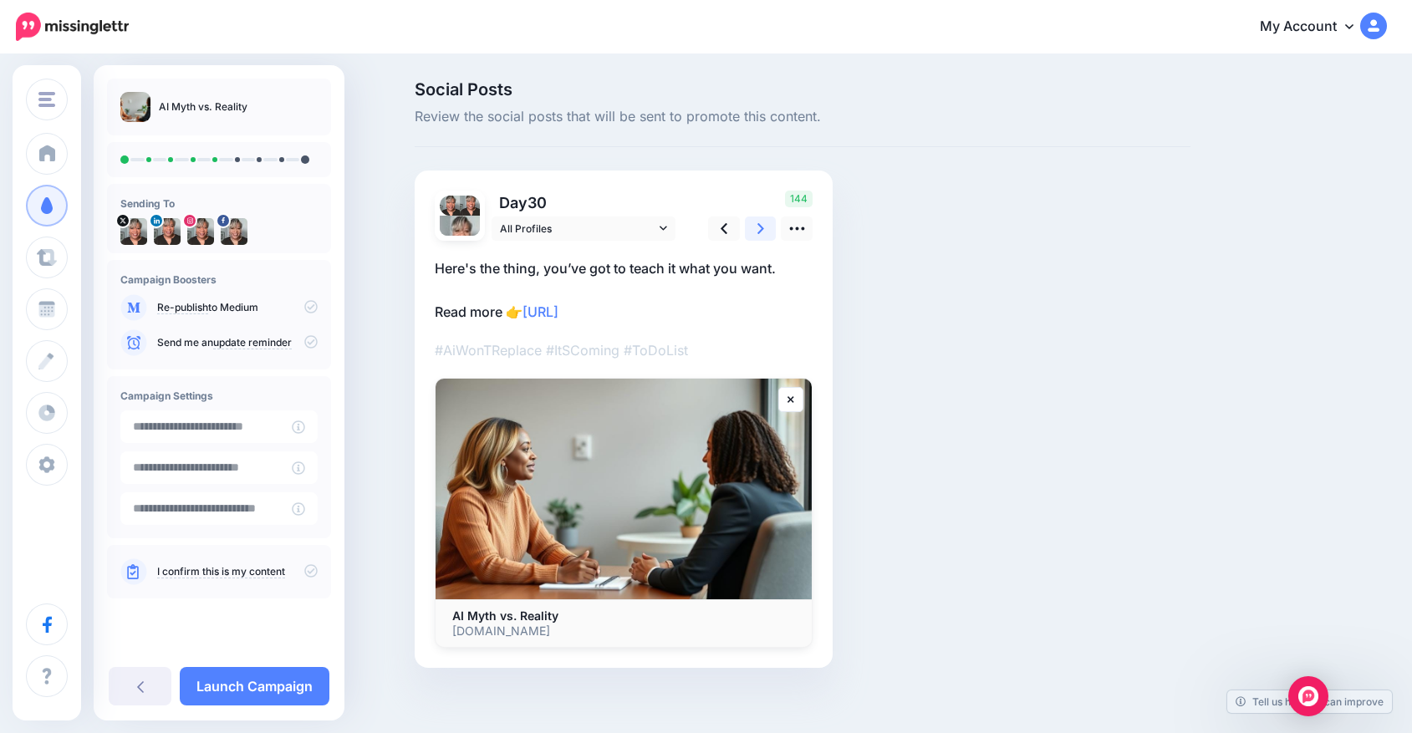
click at [757, 234] on link at bounding box center [761, 229] width 32 height 24
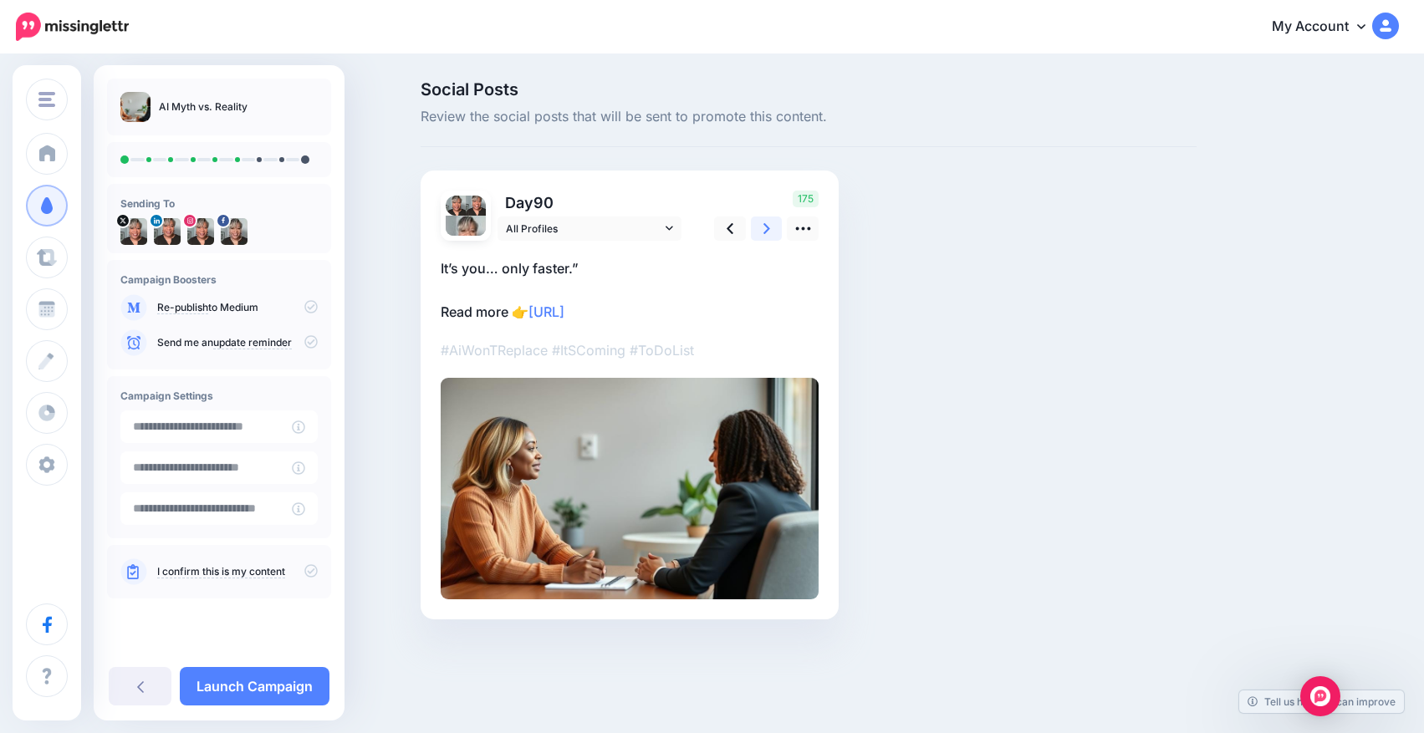
click at [757, 234] on link at bounding box center [767, 229] width 32 height 24
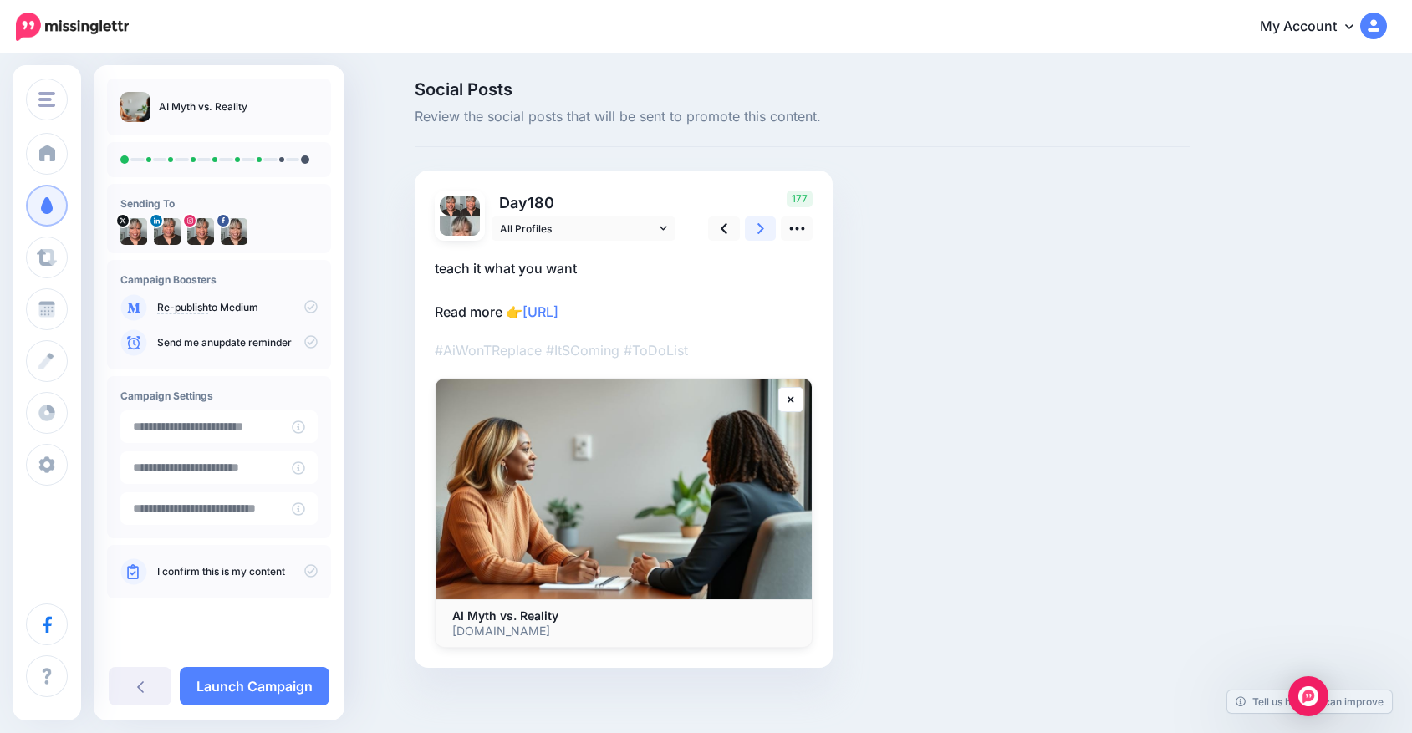
click at [757, 234] on link at bounding box center [761, 229] width 32 height 24
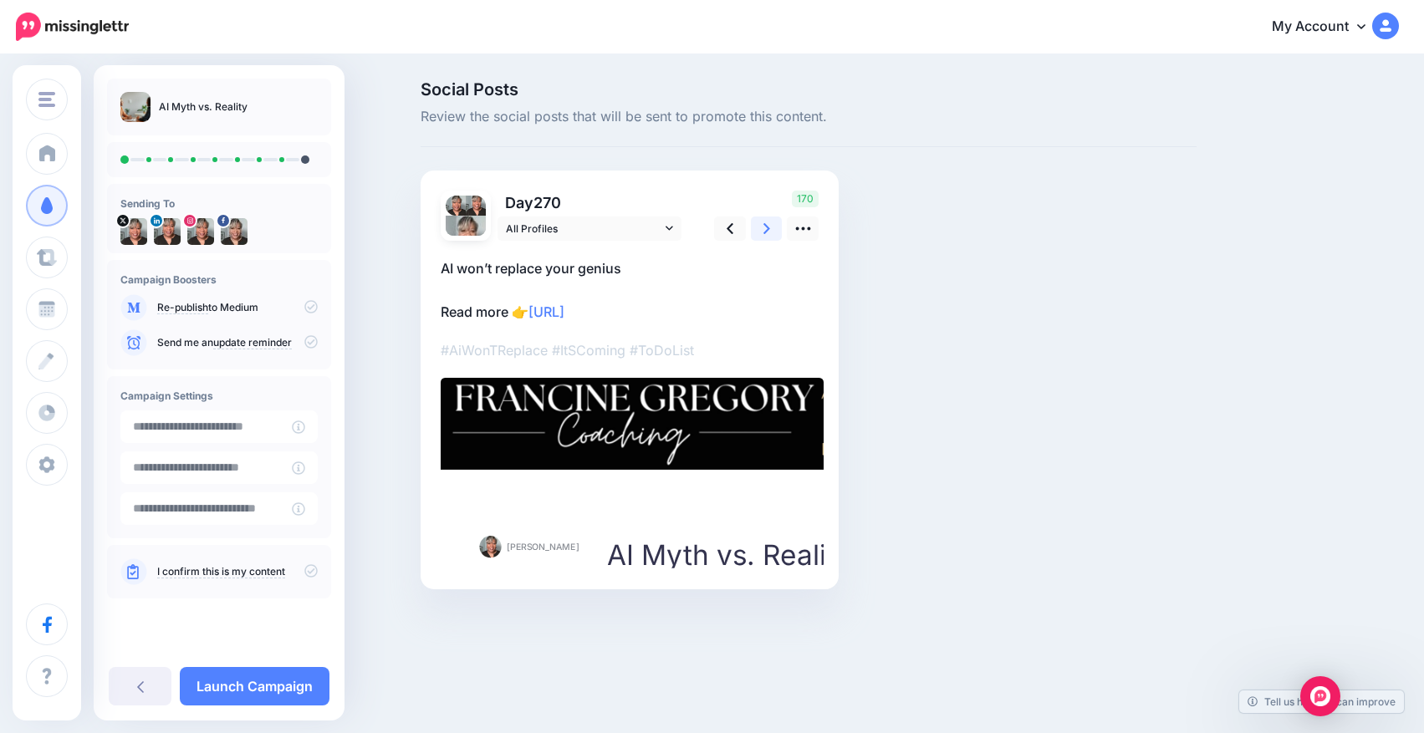
click at [757, 234] on link at bounding box center [767, 229] width 32 height 24
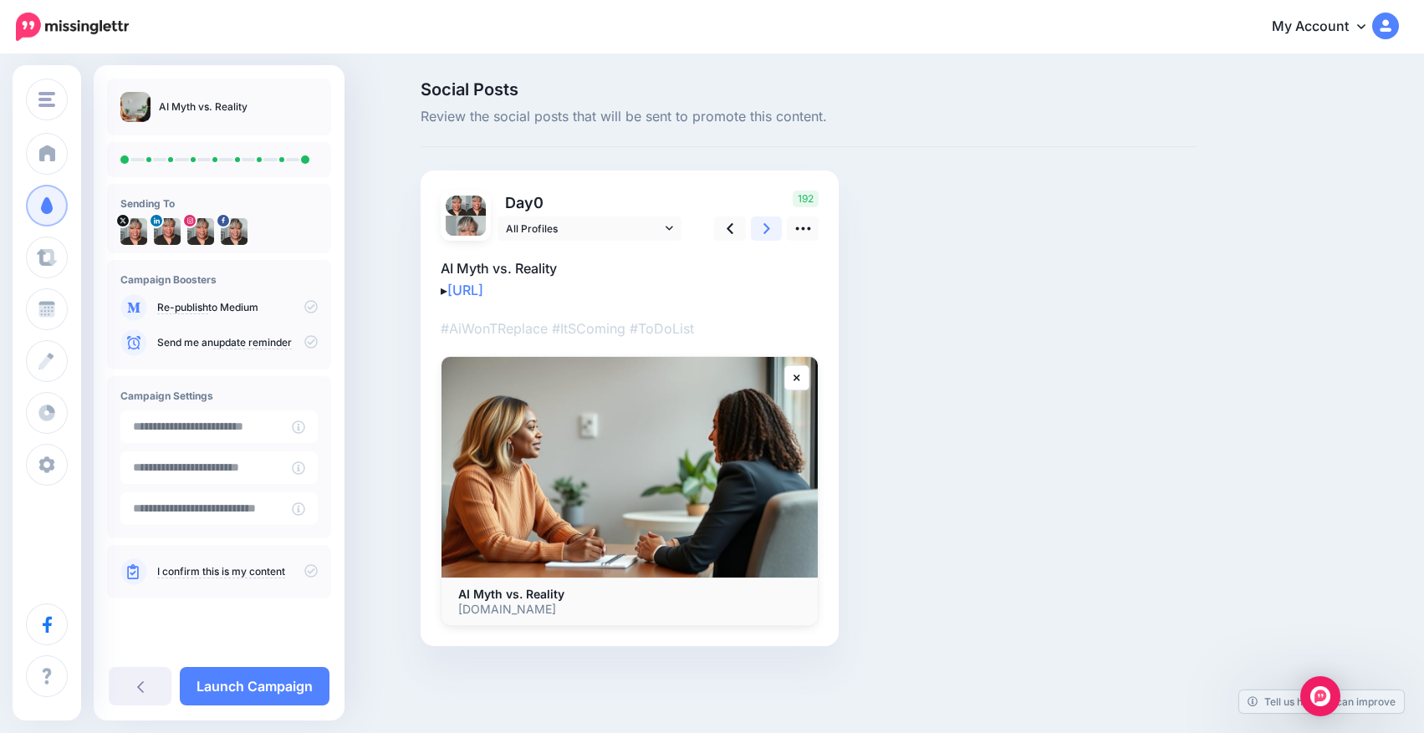
click at [757, 234] on link at bounding box center [767, 229] width 32 height 24
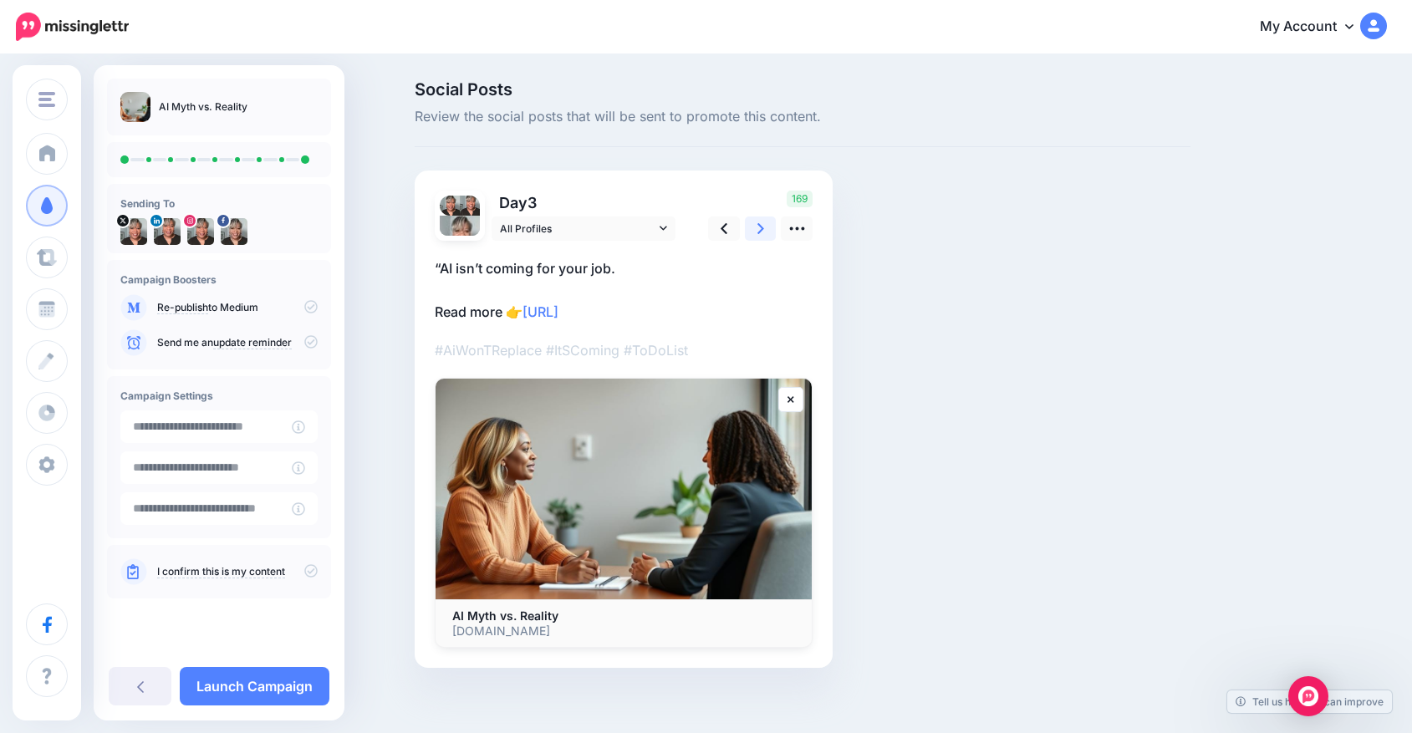
click at [757, 234] on link at bounding box center [761, 229] width 32 height 24
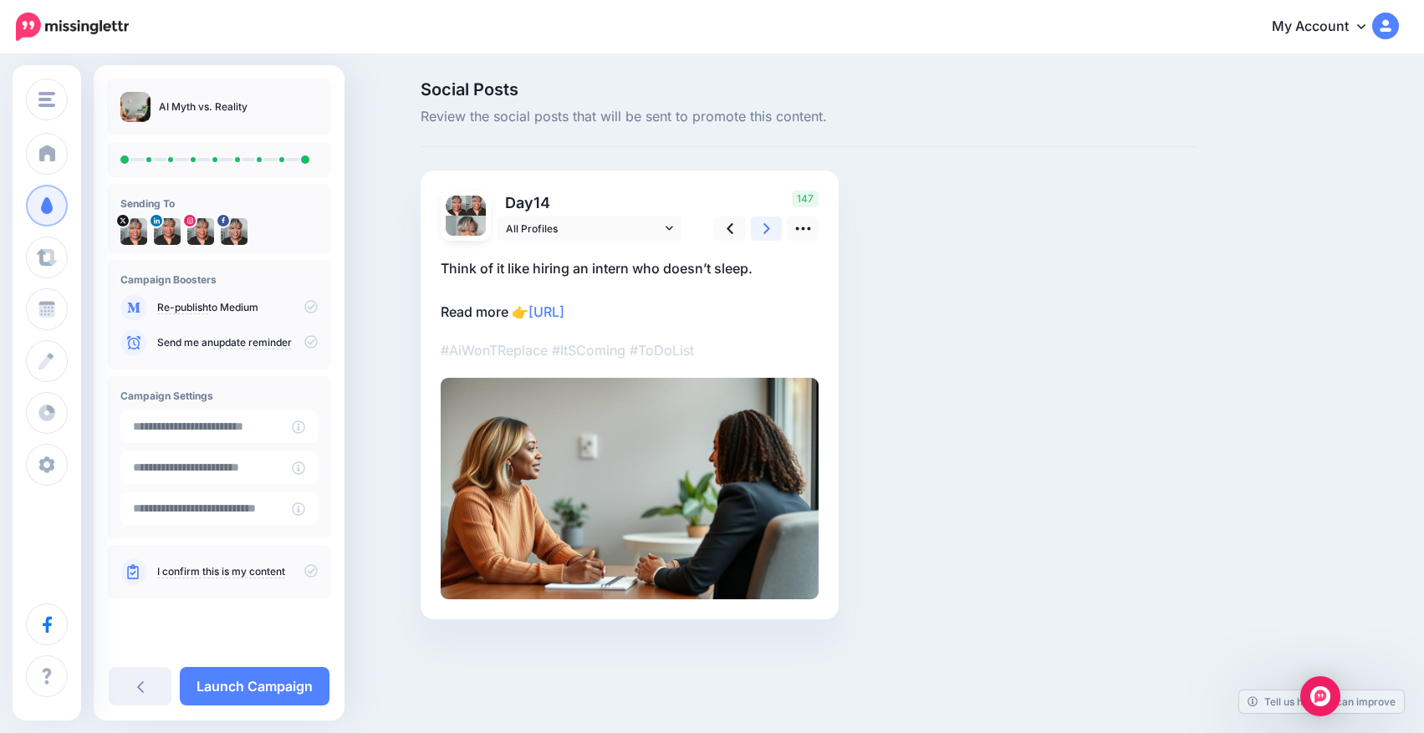
click at [758, 234] on link at bounding box center [767, 229] width 32 height 24
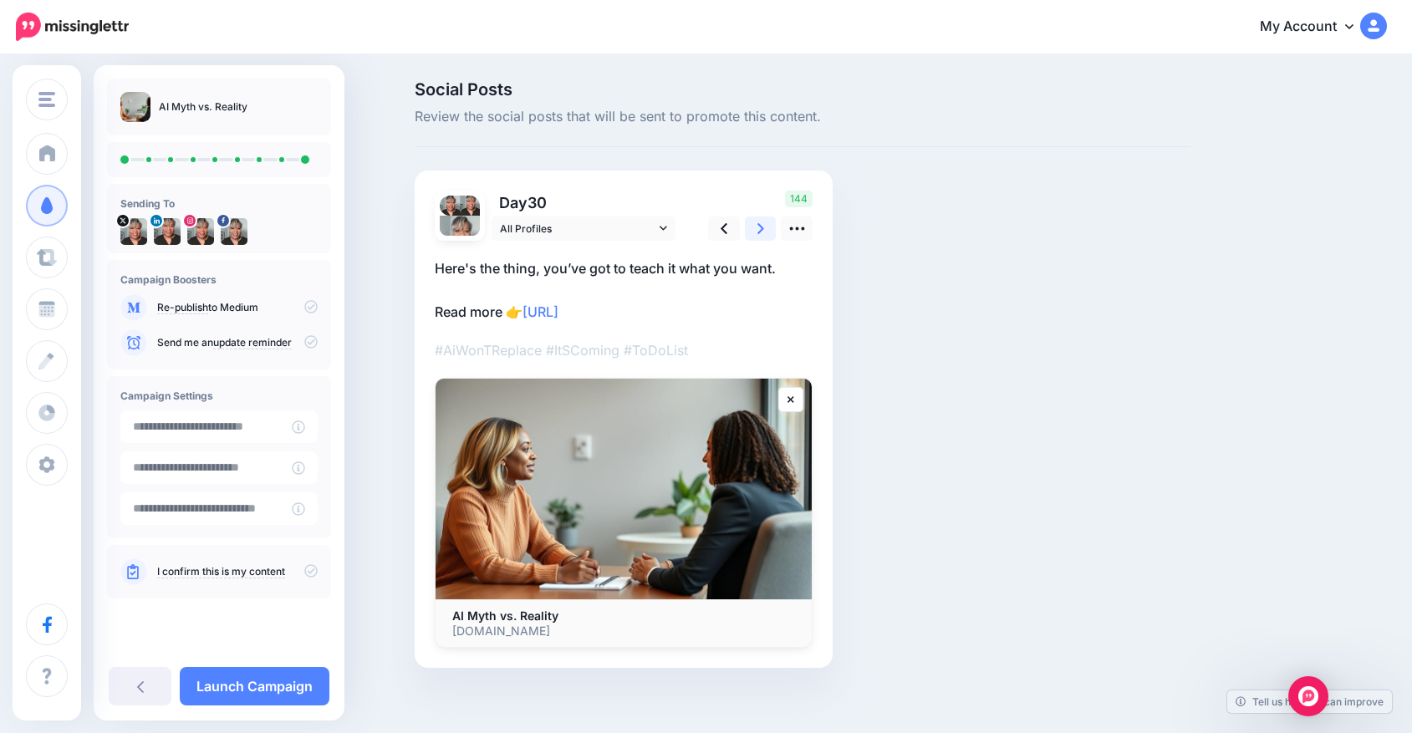
click at [757, 231] on link at bounding box center [761, 229] width 32 height 24
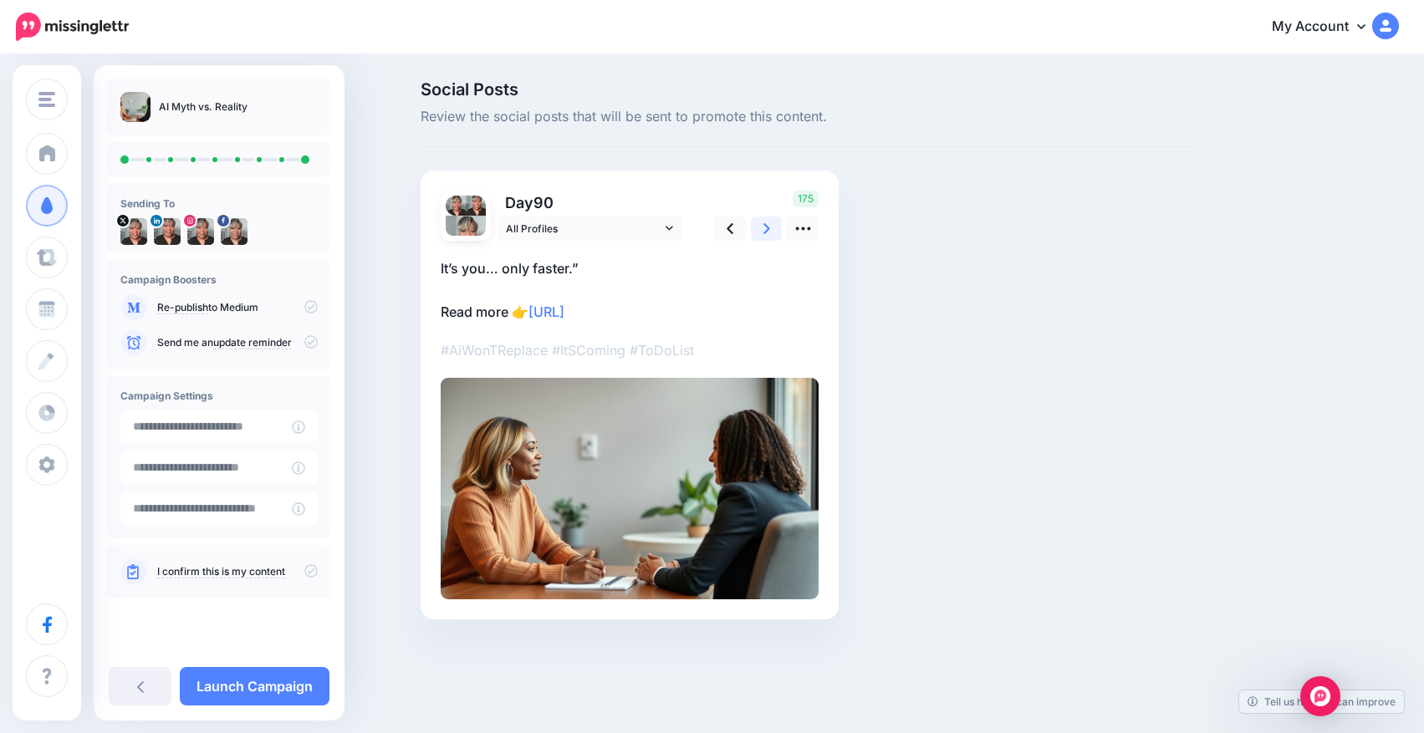
click at [757, 231] on link at bounding box center [767, 229] width 32 height 24
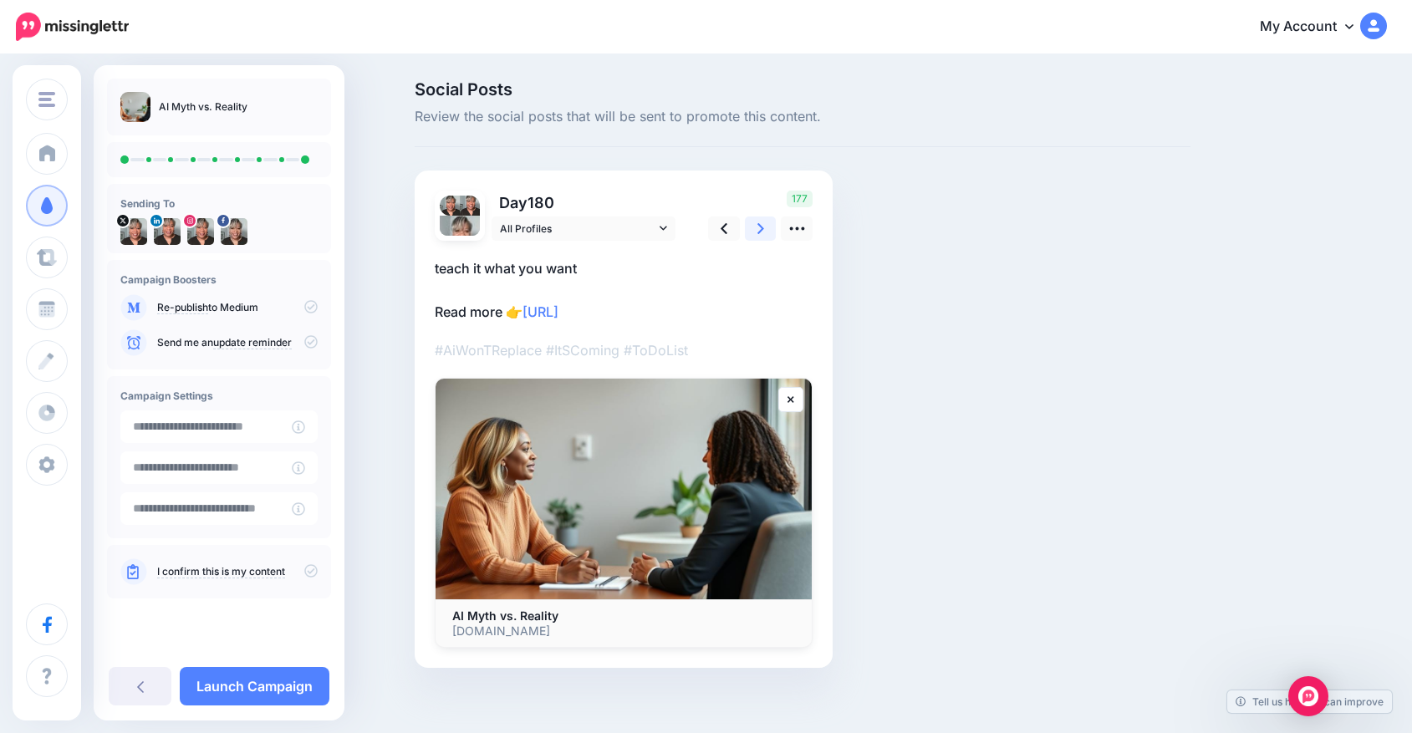
click at [759, 229] on link at bounding box center [761, 229] width 32 height 24
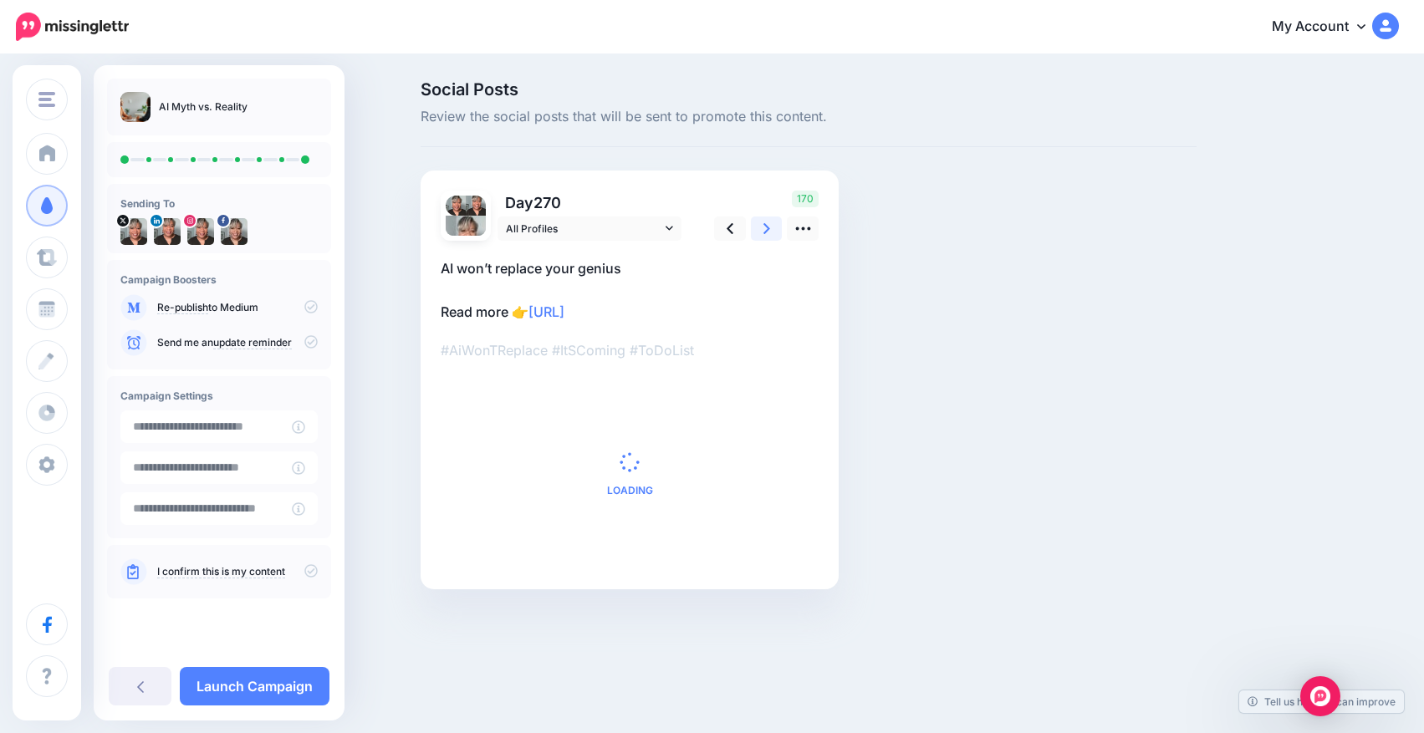
click at [759, 229] on link at bounding box center [767, 229] width 32 height 24
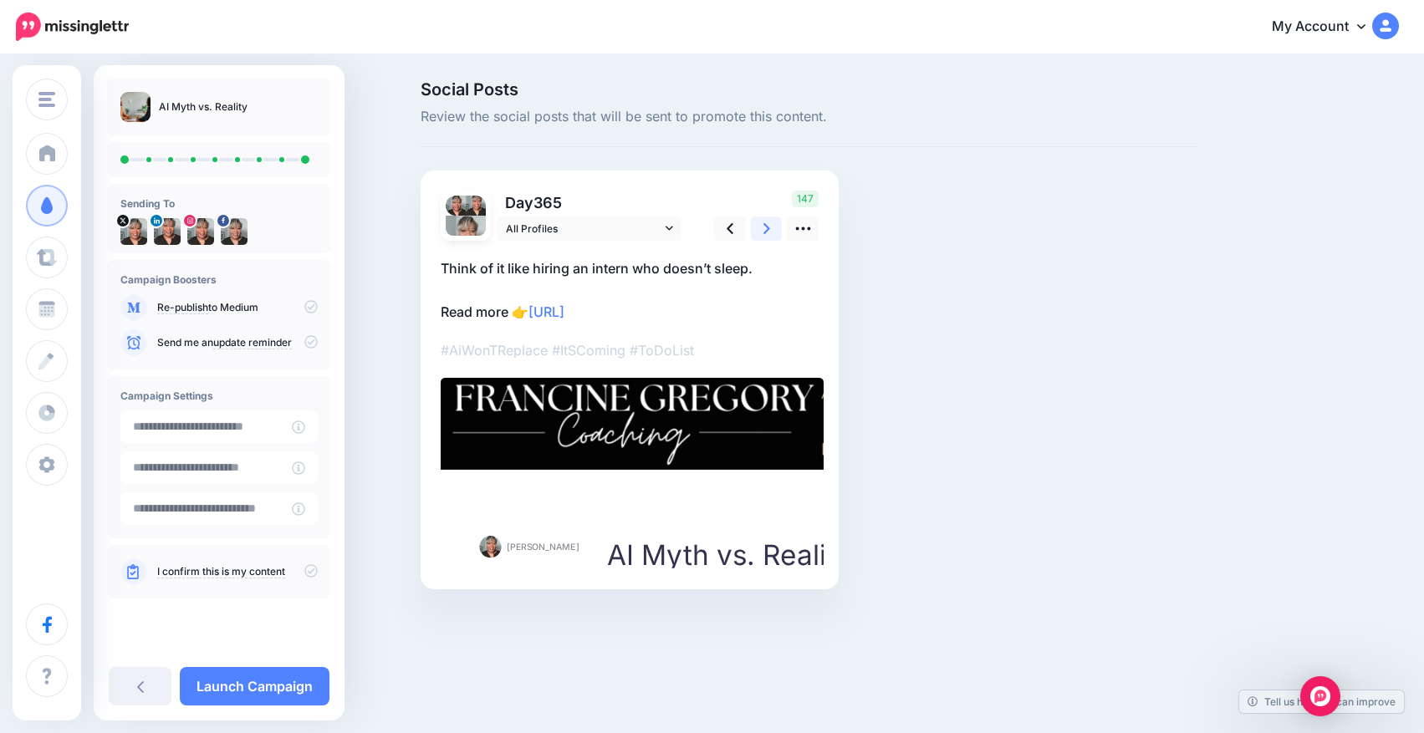
click at [759, 229] on link at bounding box center [767, 229] width 32 height 24
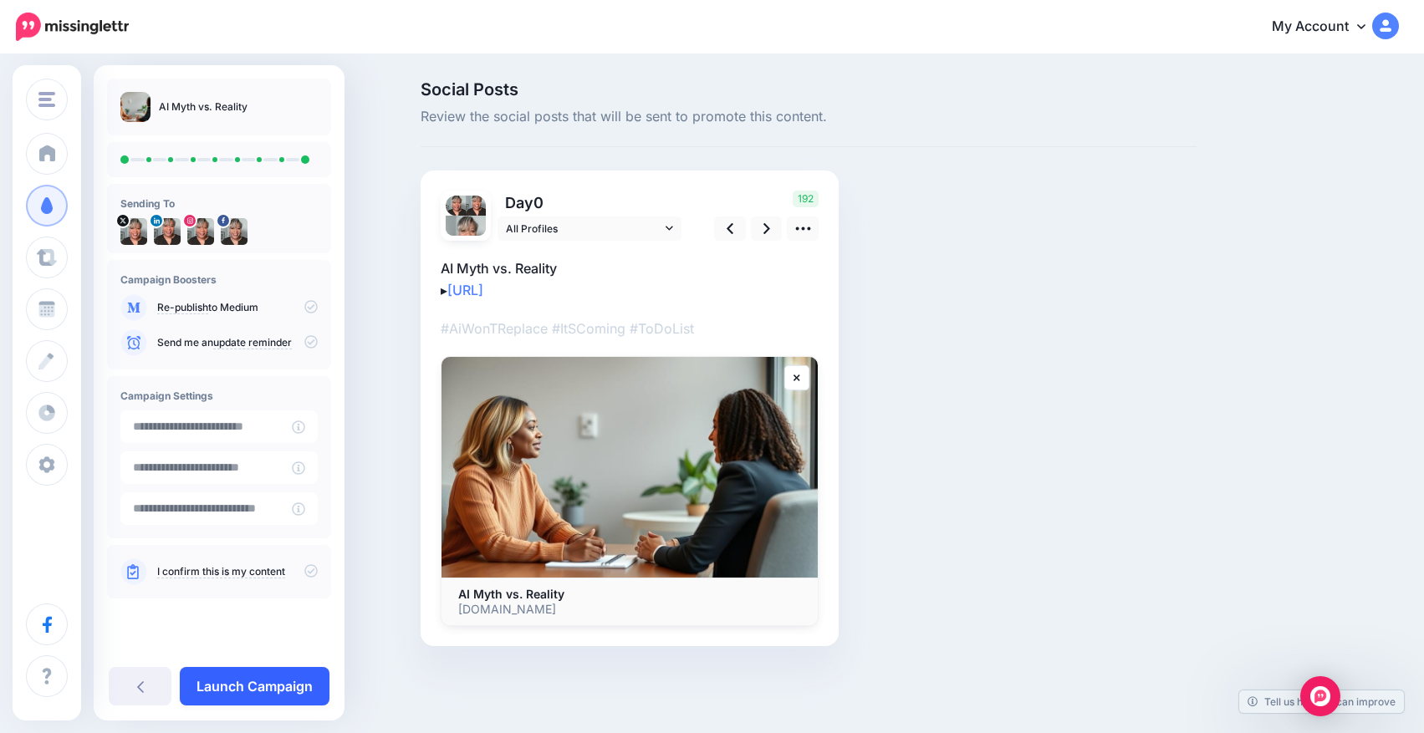
click at [300, 682] on link "Launch Campaign" at bounding box center [255, 686] width 150 height 38
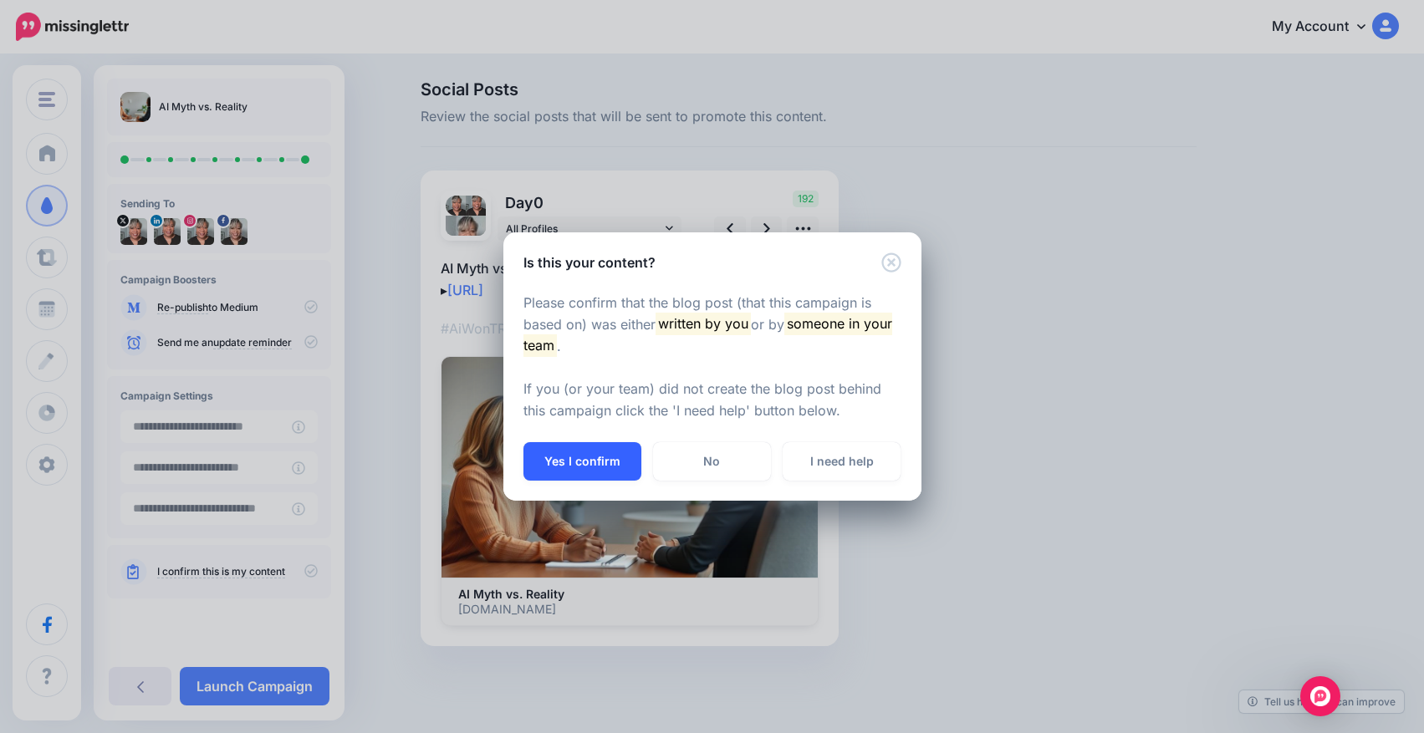
click at [561, 465] on button "Yes I confirm" at bounding box center [582, 461] width 118 height 38
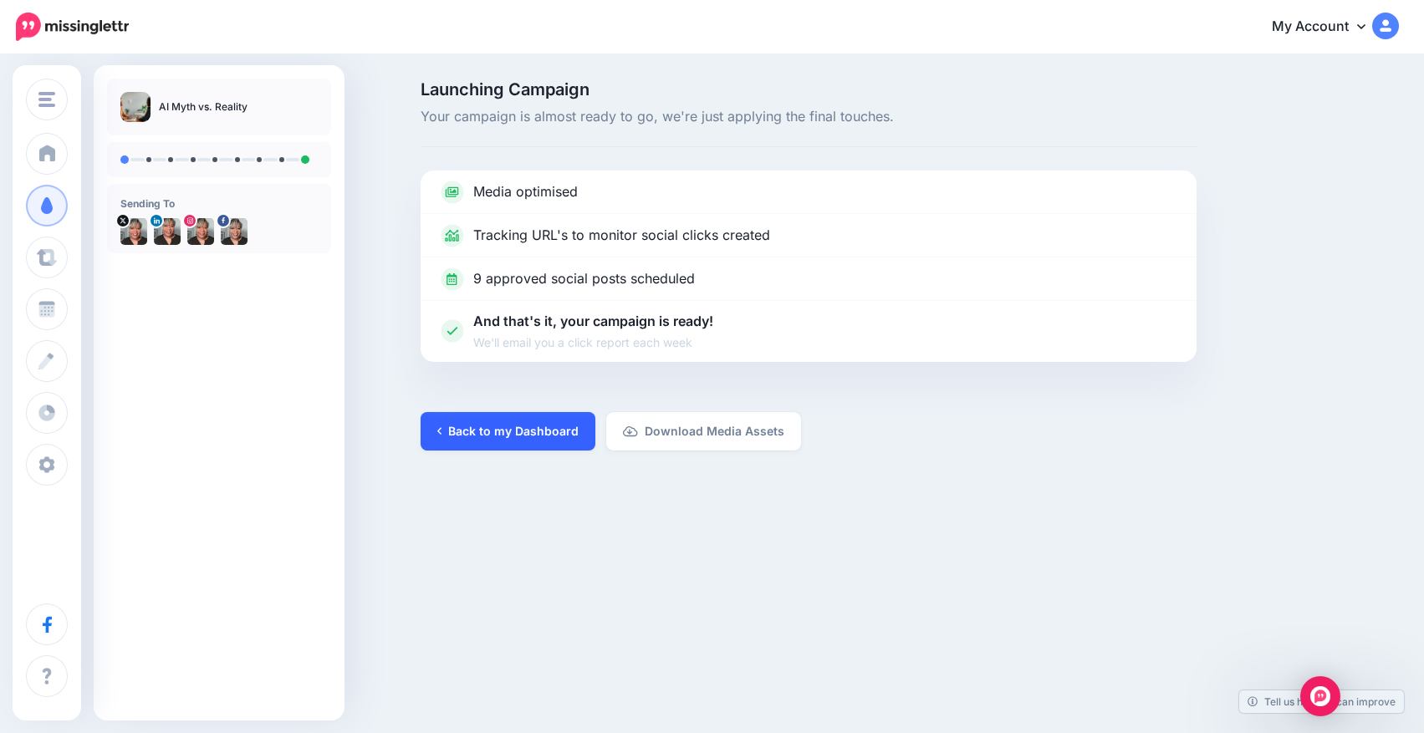
click at [540, 422] on link "Back to my Dashboard" at bounding box center [508, 431] width 175 height 38
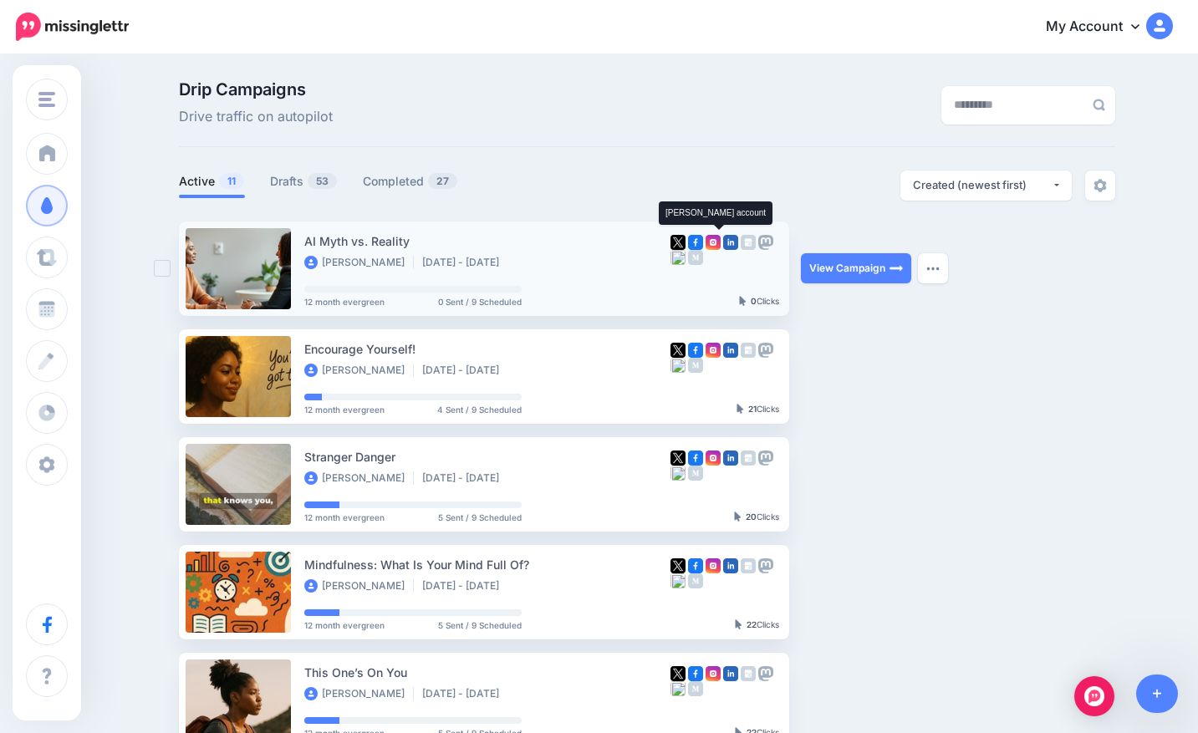
click at [719, 244] on img at bounding box center [713, 242] width 15 height 15
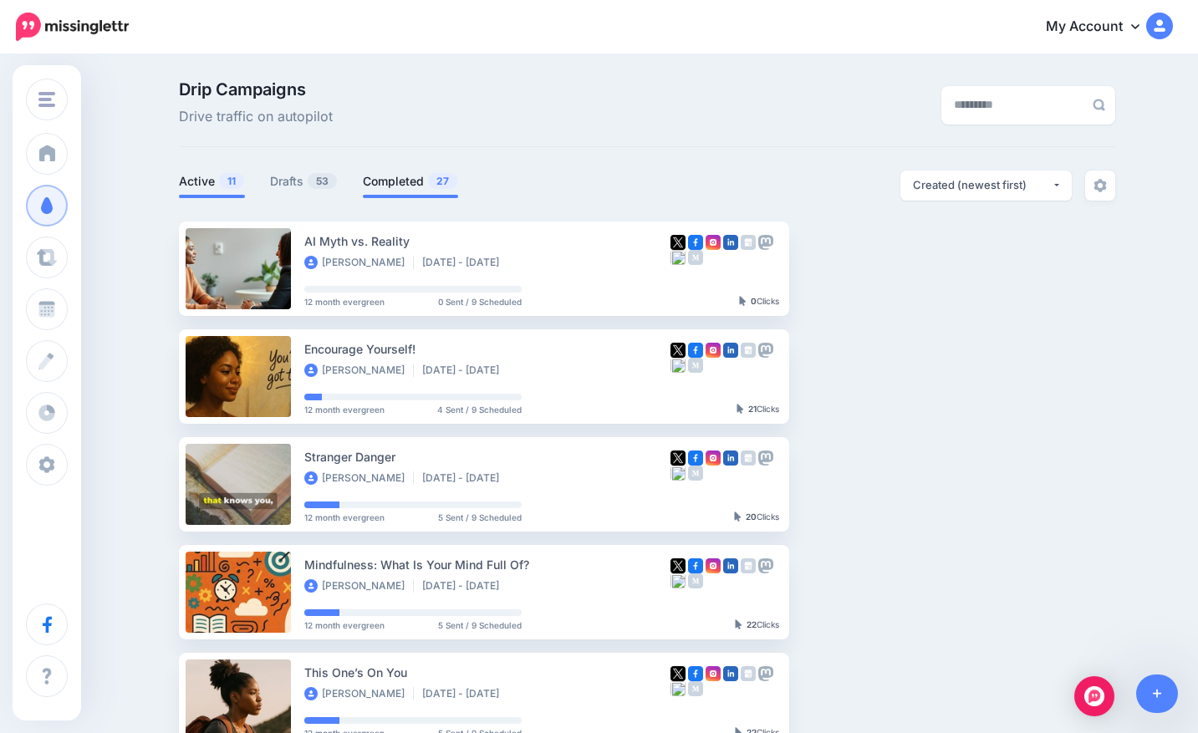
click at [440, 183] on span "27" at bounding box center [442, 181] width 29 height 16
